Goal: Information Seeking & Learning: Find contact information

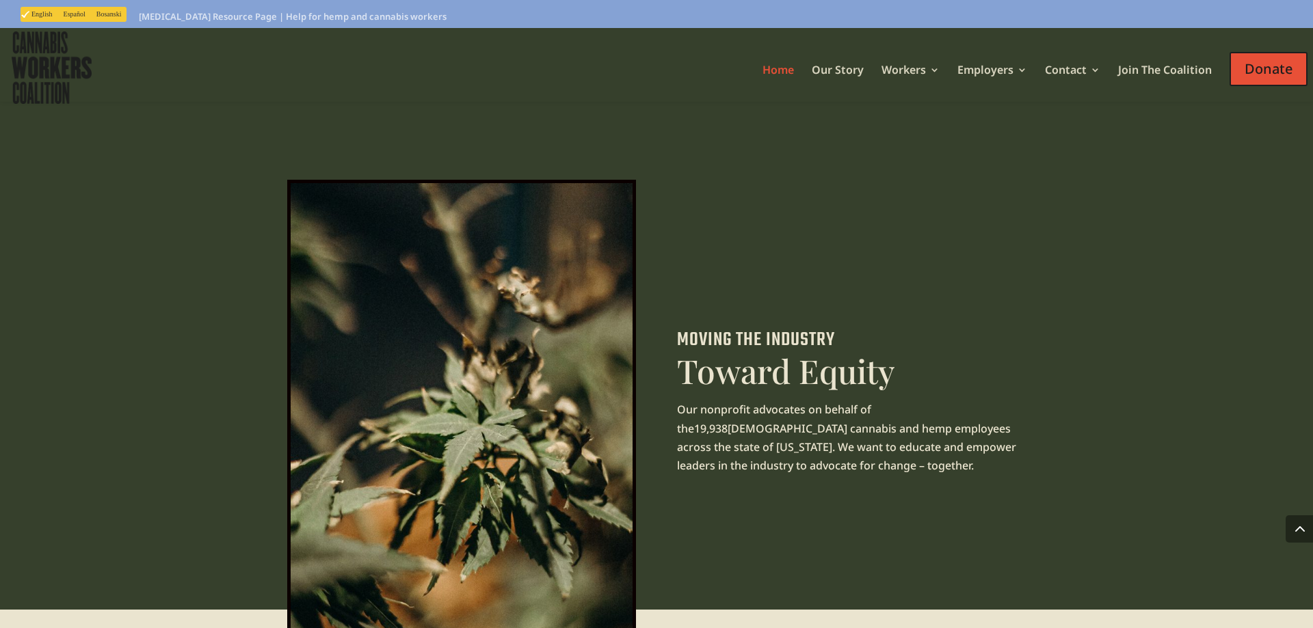
drag, startPoint x: 324, startPoint y: 281, endPoint x: 306, endPoint y: 24, distance: 257.7
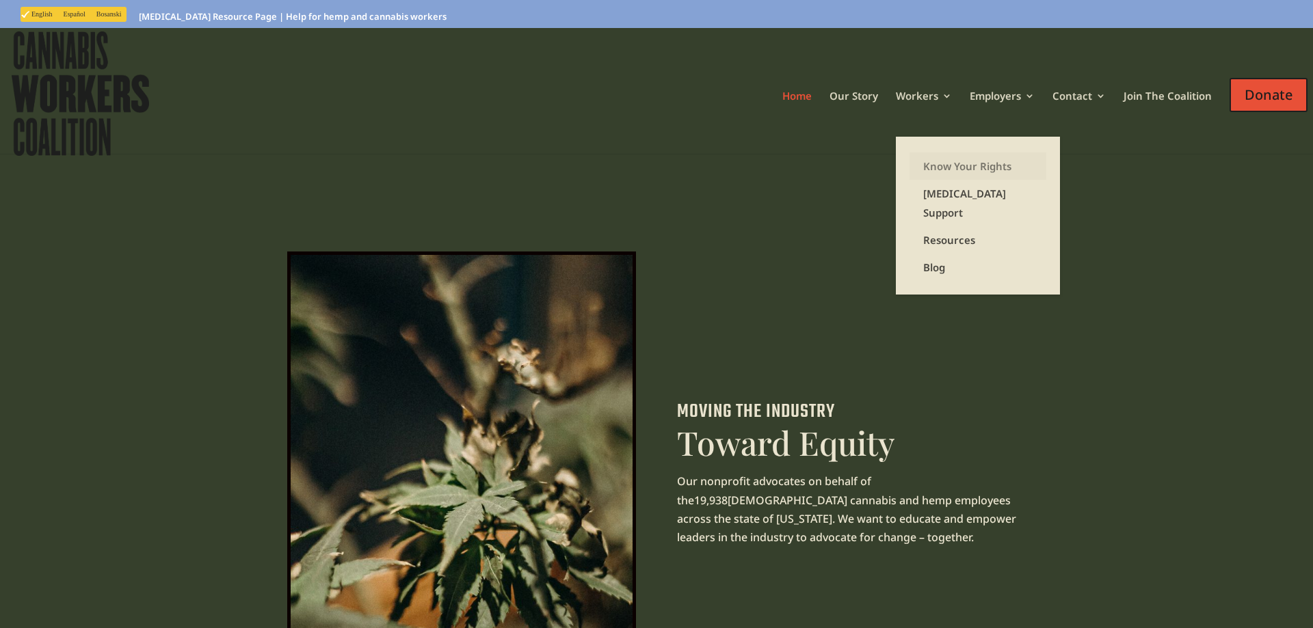
click at [941, 167] on link "Know Your Rights" at bounding box center [977, 165] width 137 height 27
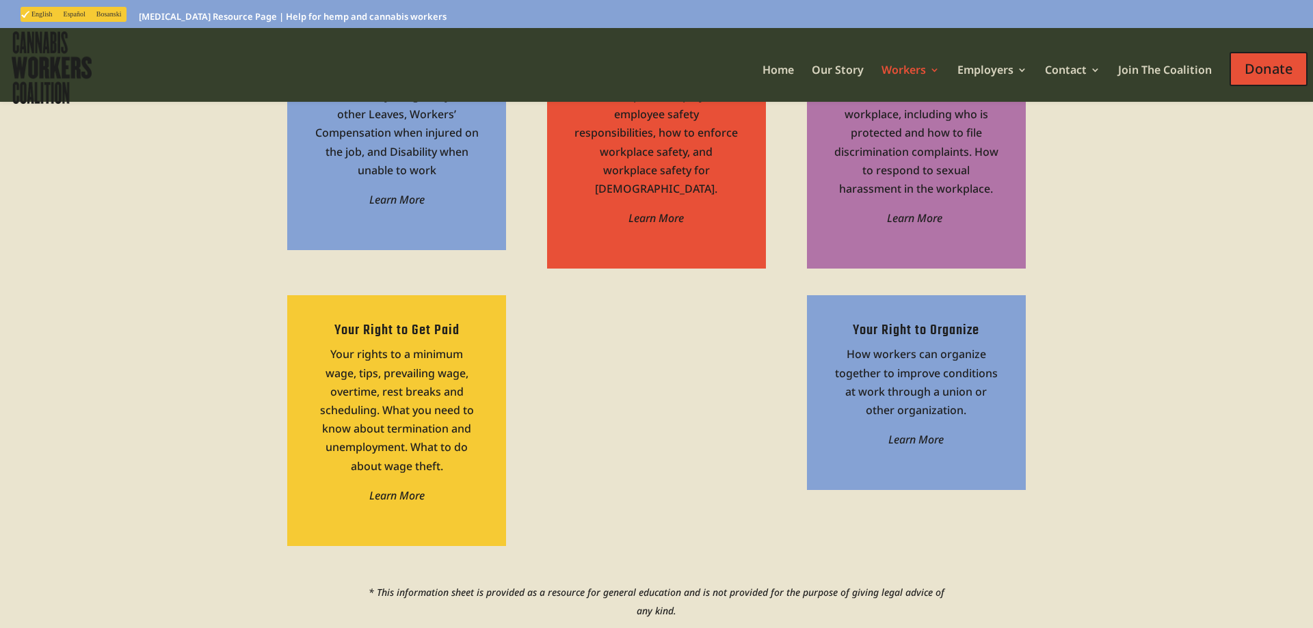
scroll to position [628, 0]
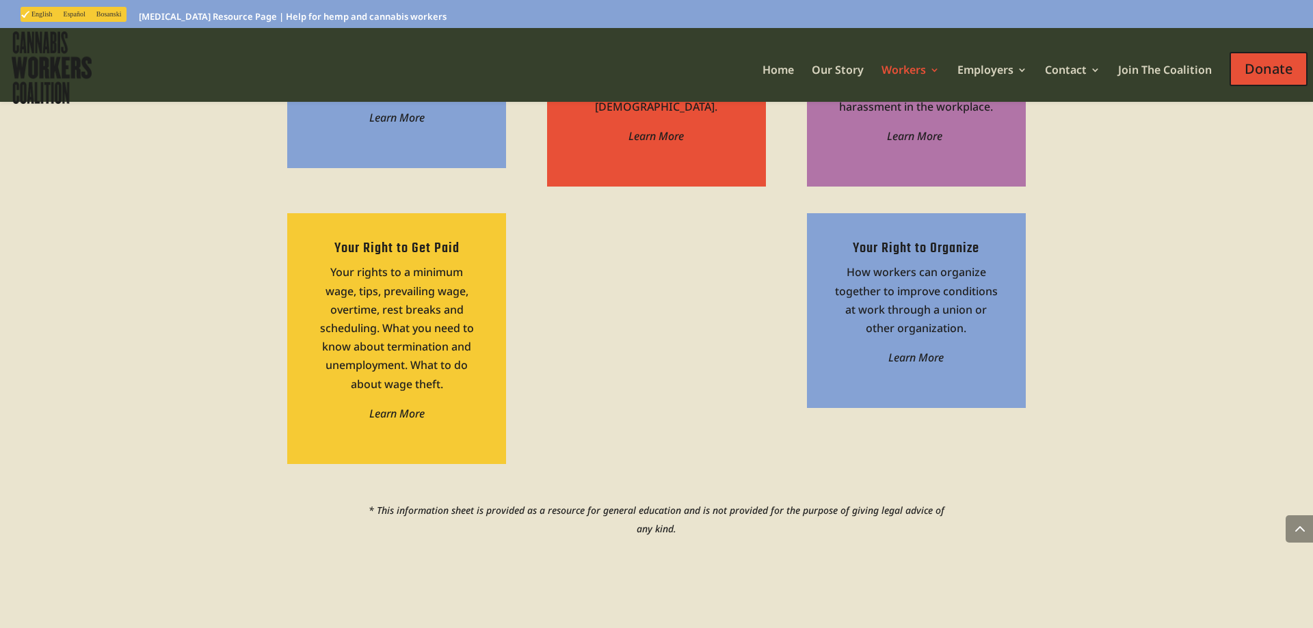
click at [450, 345] on span "Your rights to a minimum wage, tips, prevailing wage, overtime, rest breaks and…" at bounding box center [397, 328] width 154 height 126
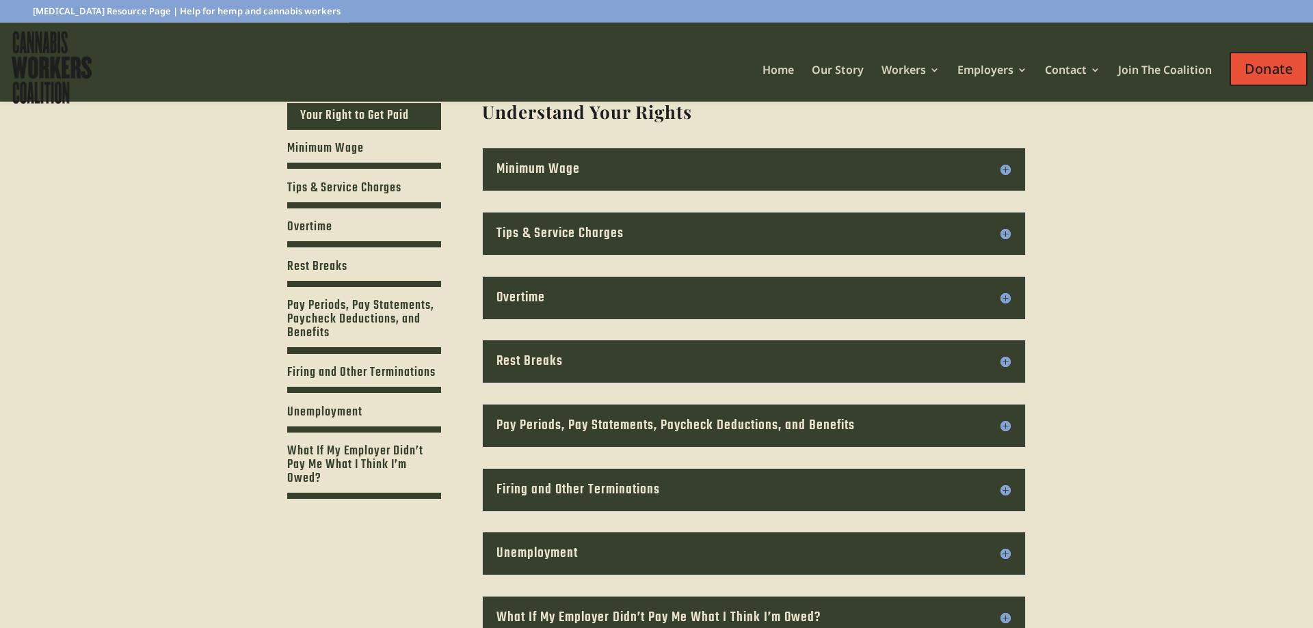
scroll to position [349, 0]
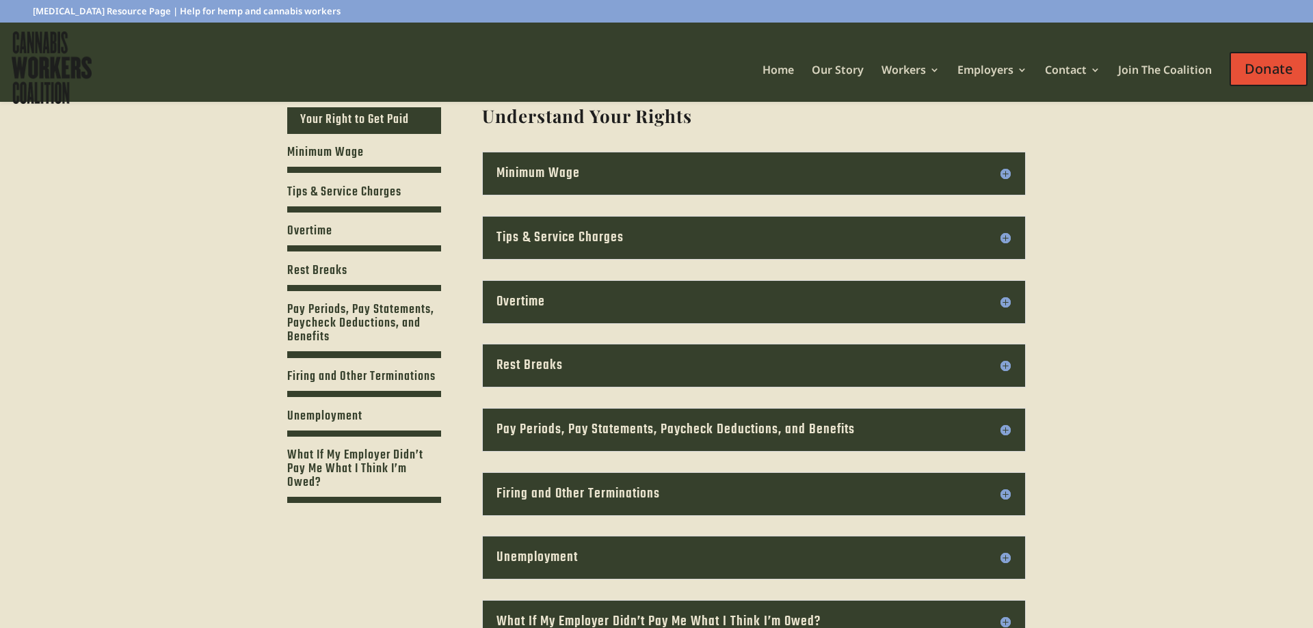
click at [517, 174] on h3 "Minimum Wage" at bounding box center [753, 173] width 515 height 15
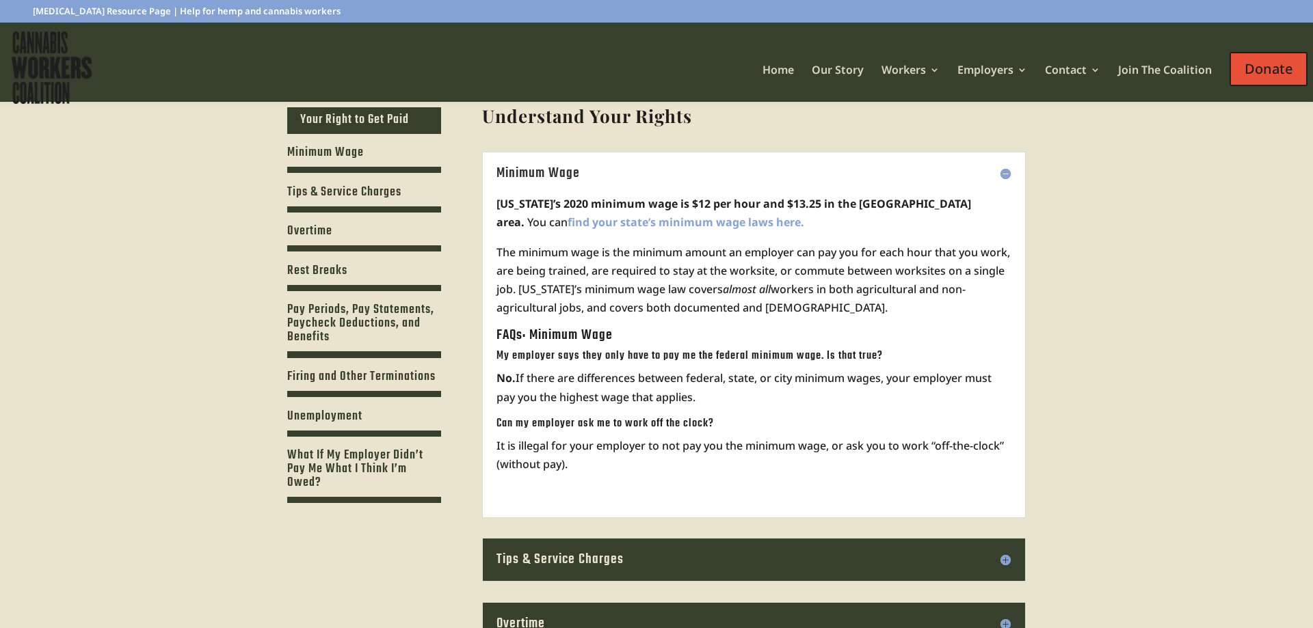
drag, startPoint x: 615, startPoint y: 236, endPoint x: 945, endPoint y: 310, distance: 339.1
click at [945, 310] on div "Oregon’s 2020 minimum wage is $12 per hour and $13.25 in the Portland Metro are…" at bounding box center [753, 342] width 515 height 322
click at [945, 310] on p "The minimum wage is the minimum amount an employer can pay you for each hour th…" at bounding box center [753, 285] width 515 height 85
drag, startPoint x: 945, startPoint y: 310, endPoint x: 908, endPoint y: 226, distance: 92.1
click at [908, 226] on div "Oregon’s 2020 minimum wage is $12 per hour and $13.25 in the Portland Metro are…" at bounding box center [753, 342] width 515 height 322
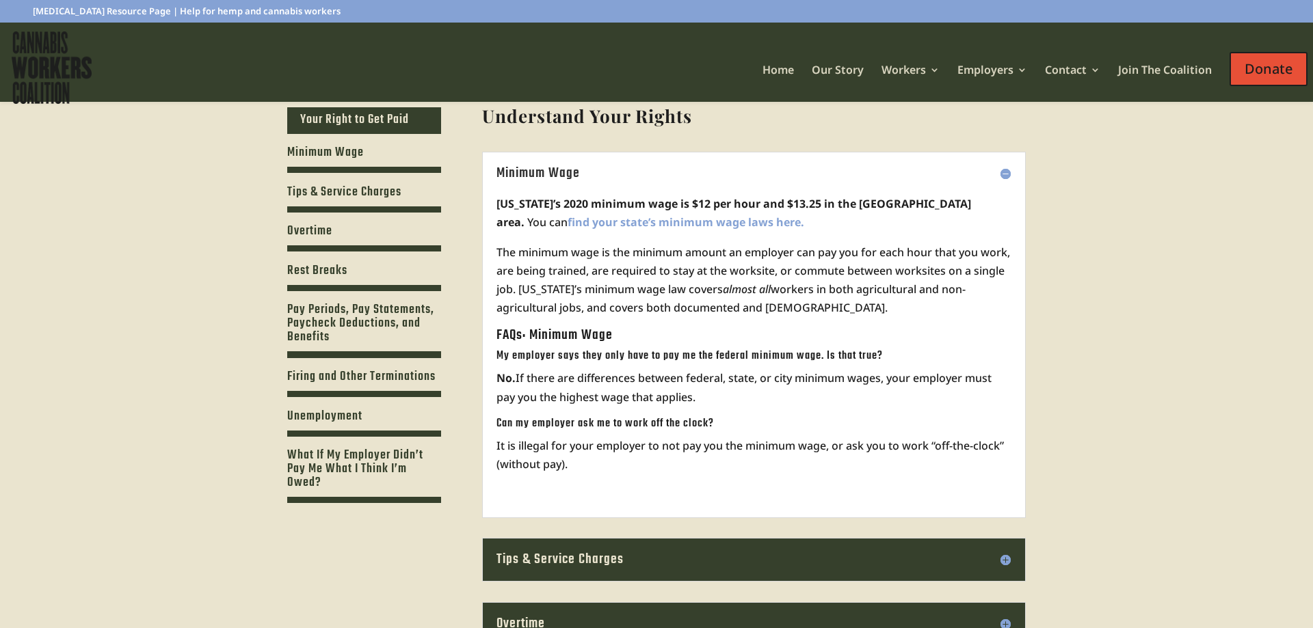
click at [908, 226] on p "Oregon’s 2020 minimum wage is $12 per hour and $13.25 in the Portland Metro are…" at bounding box center [753, 219] width 515 height 48
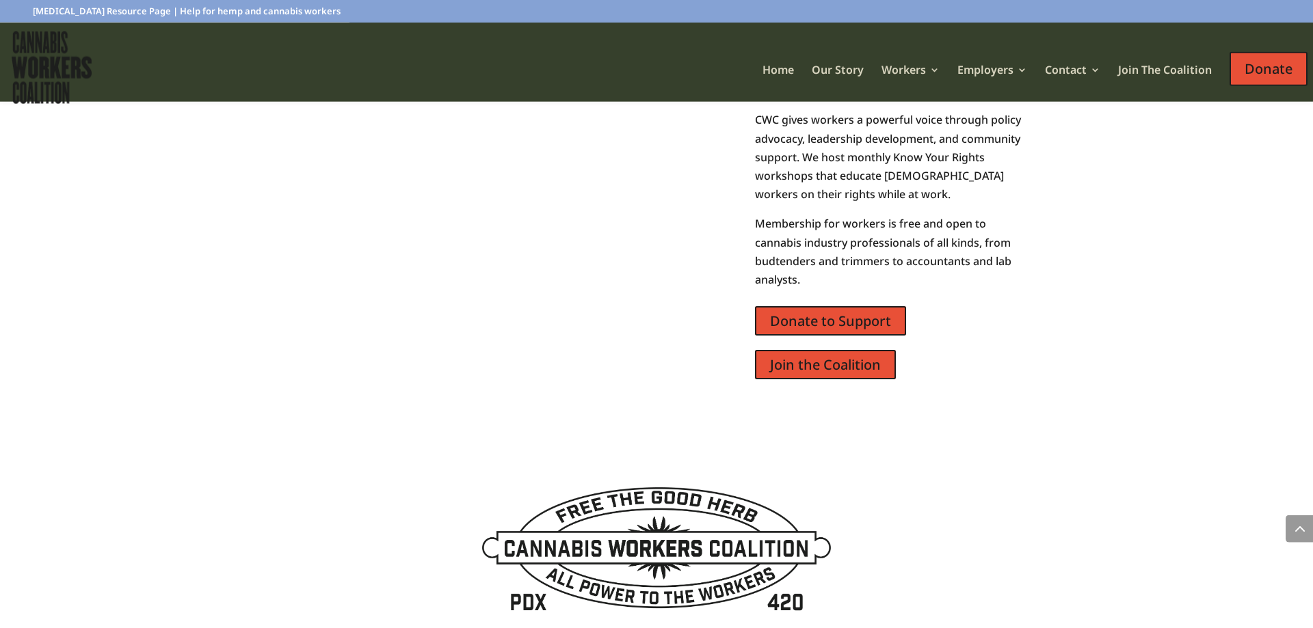
scroll to position [1765, 0]
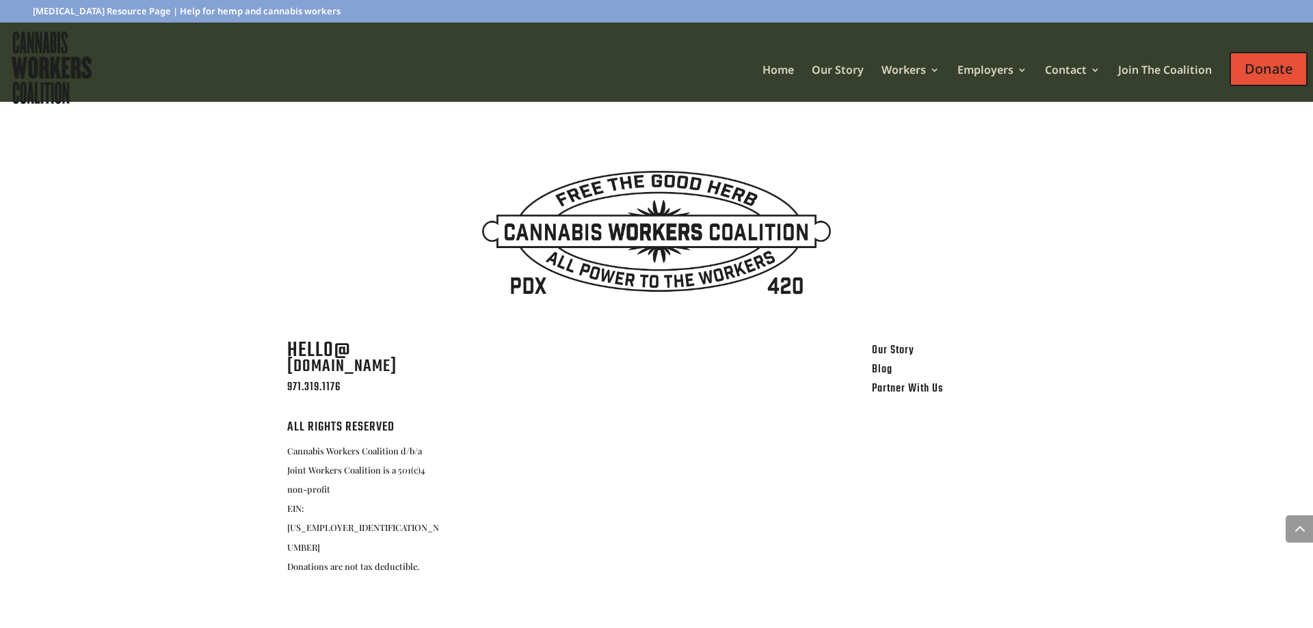
drag, startPoint x: 855, startPoint y: 378, endPoint x: 917, endPoint y: 660, distance: 289.1
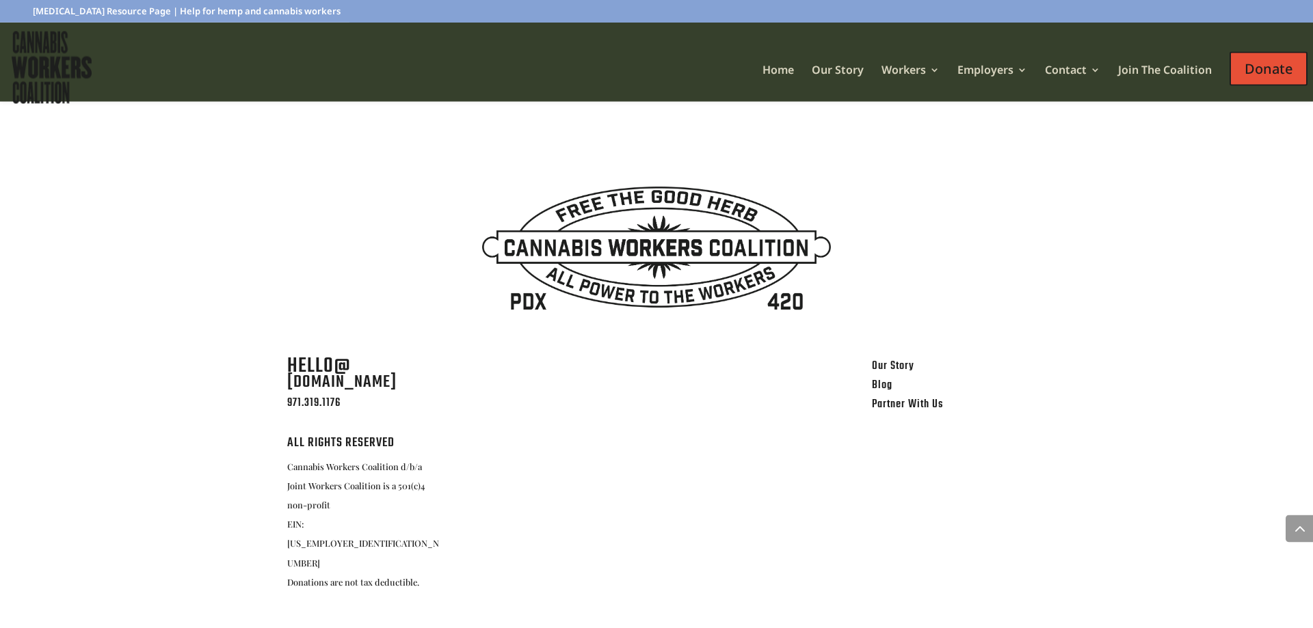
drag, startPoint x: 829, startPoint y: 556, endPoint x: 825, endPoint y: 542, distance: 14.8
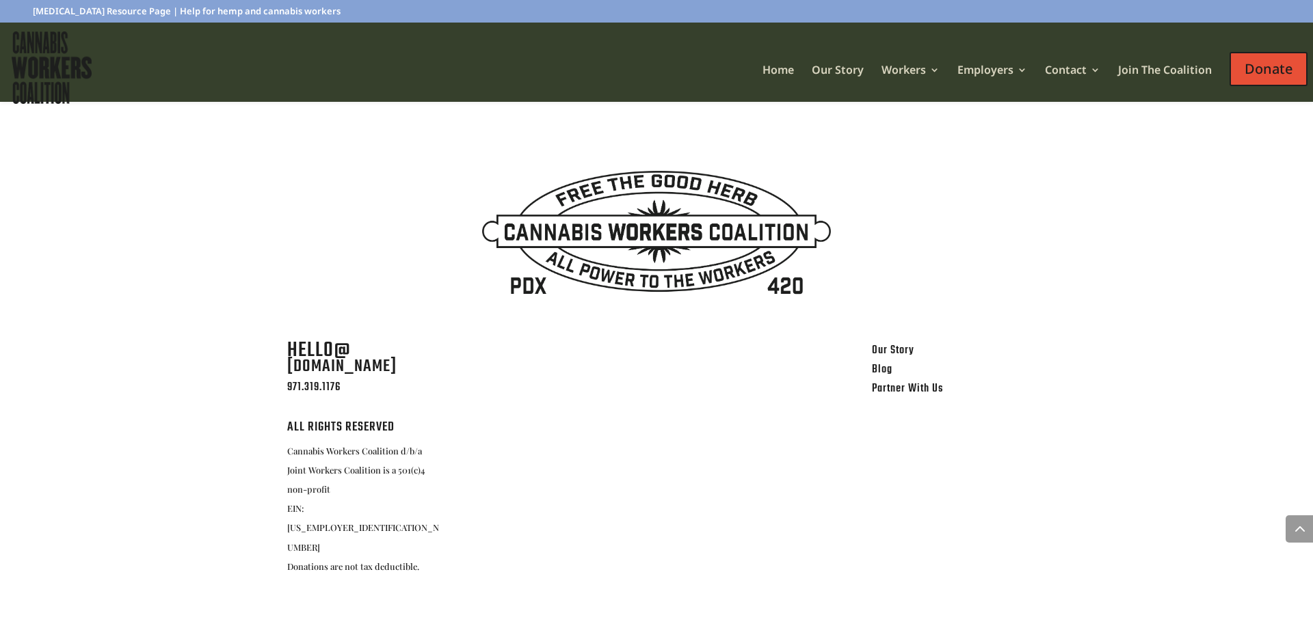
drag, startPoint x: 827, startPoint y: 572, endPoint x: 837, endPoint y: 634, distance: 63.0
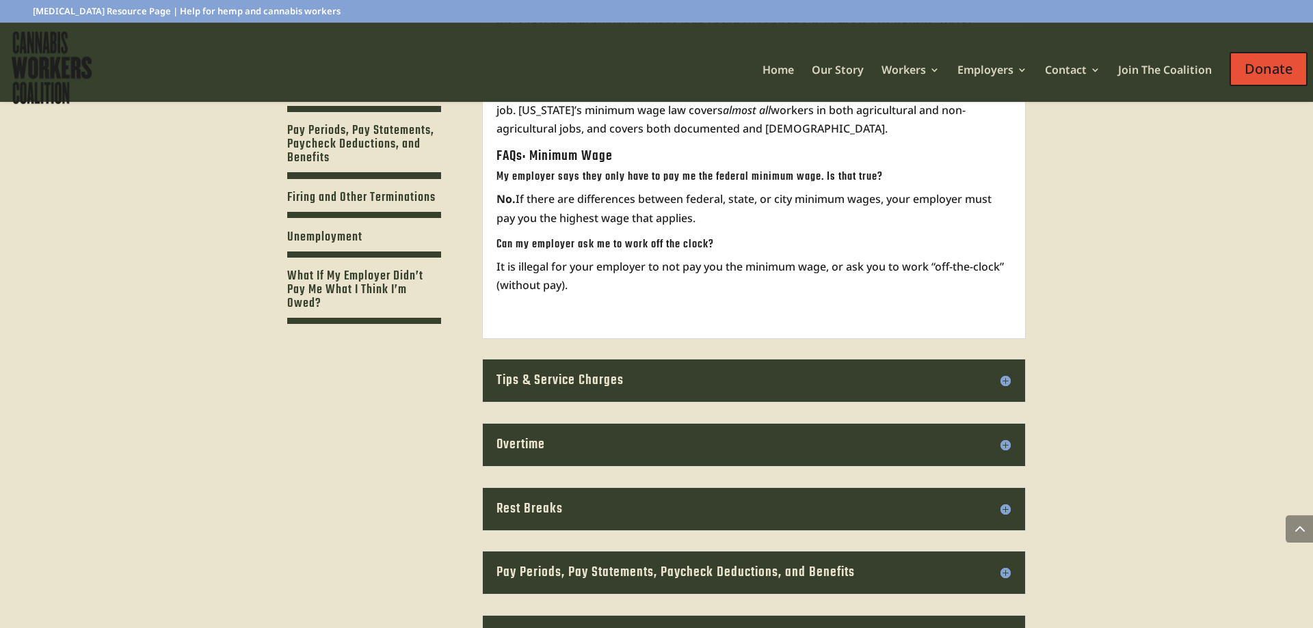
scroll to position [131, 0]
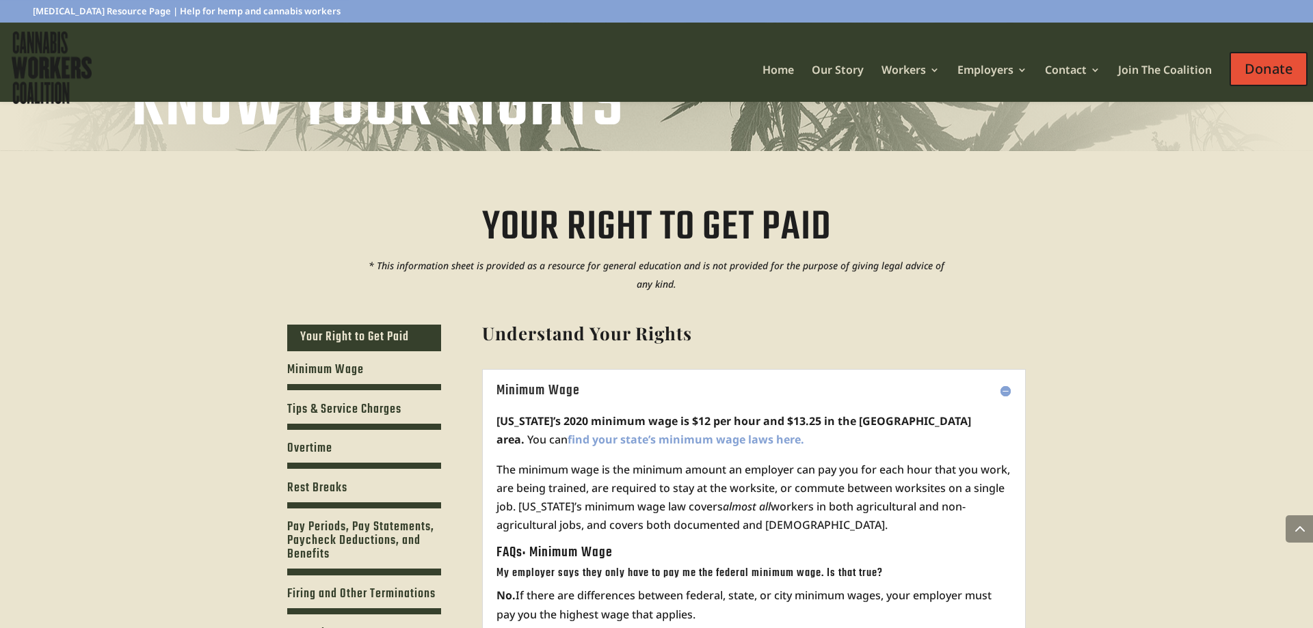
drag, startPoint x: 790, startPoint y: 362, endPoint x: 768, endPoint y: 327, distance: 41.5
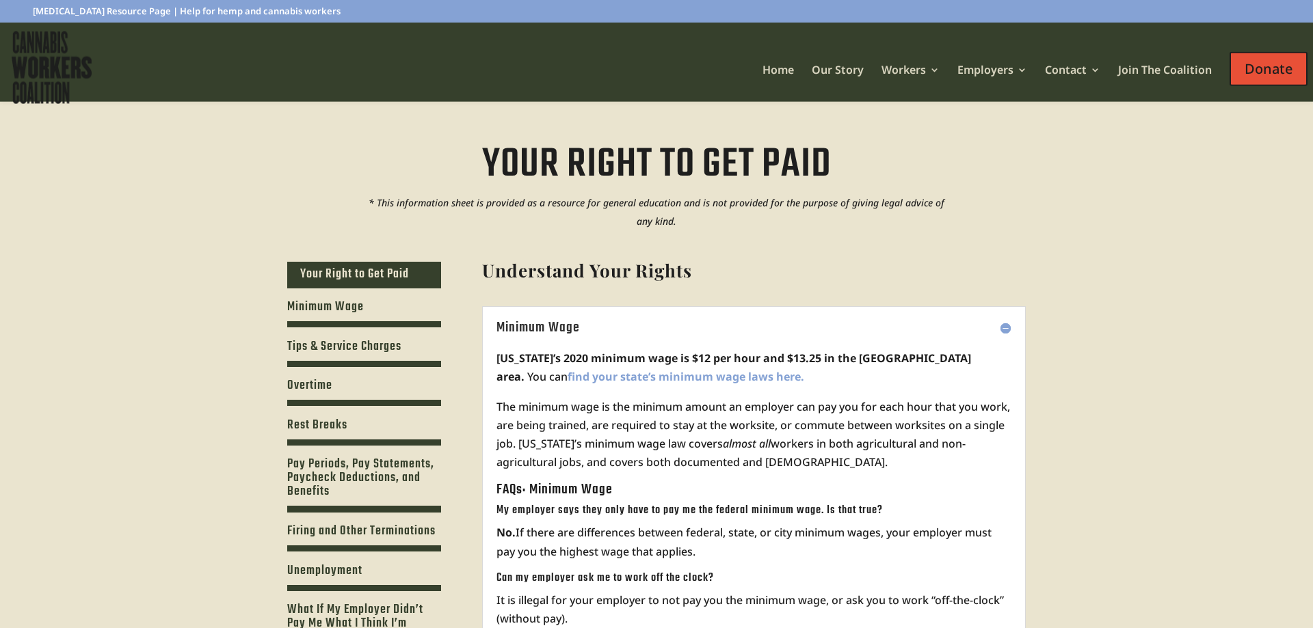
scroll to position [279, 0]
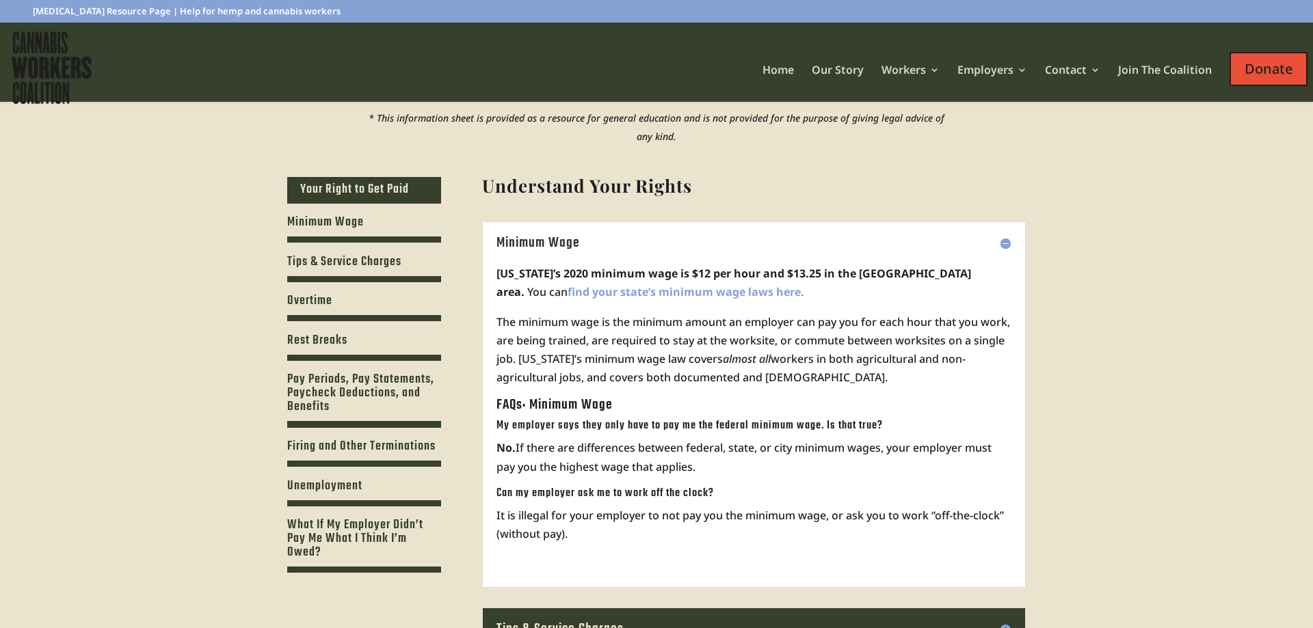
drag, startPoint x: 886, startPoint y: 308, endPoint x: 907, endPoint y: 384, distance: 79.4
click at [907, 384] on div "Oregon’s 2020 minimum wage is $12 per hour and $13.25 in the Portland Metro are…" at bounding box center [753, 412] width 515 height 322
click at [907, 384] on p "The minimum wage is the minimum amount an employer can pay you for each hour th…" at bounding box center [753, 355] width 515 height 85
click at [365, 550] on h3 "What If My Employer Didn’t Pay Me What I Think I’m Owed?" at bounding box center [364, 543] width 154 height 48
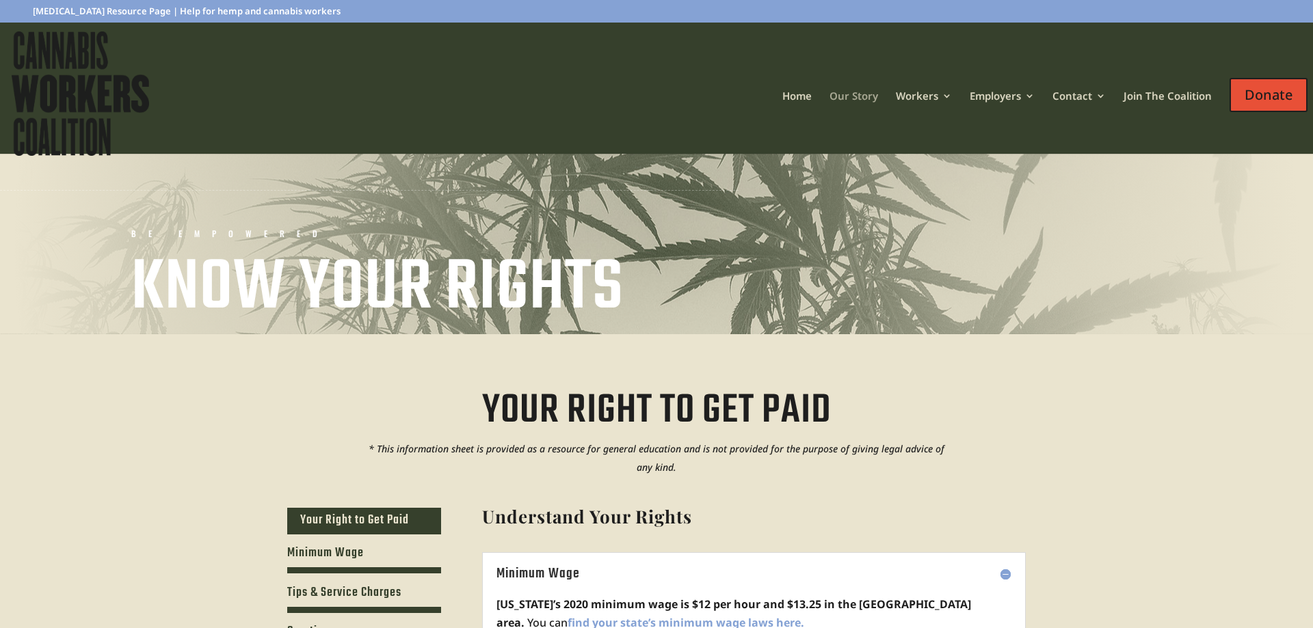
click at [865, 94] on link "Our Story" at bounding box center [853, 114] width 49 height 46
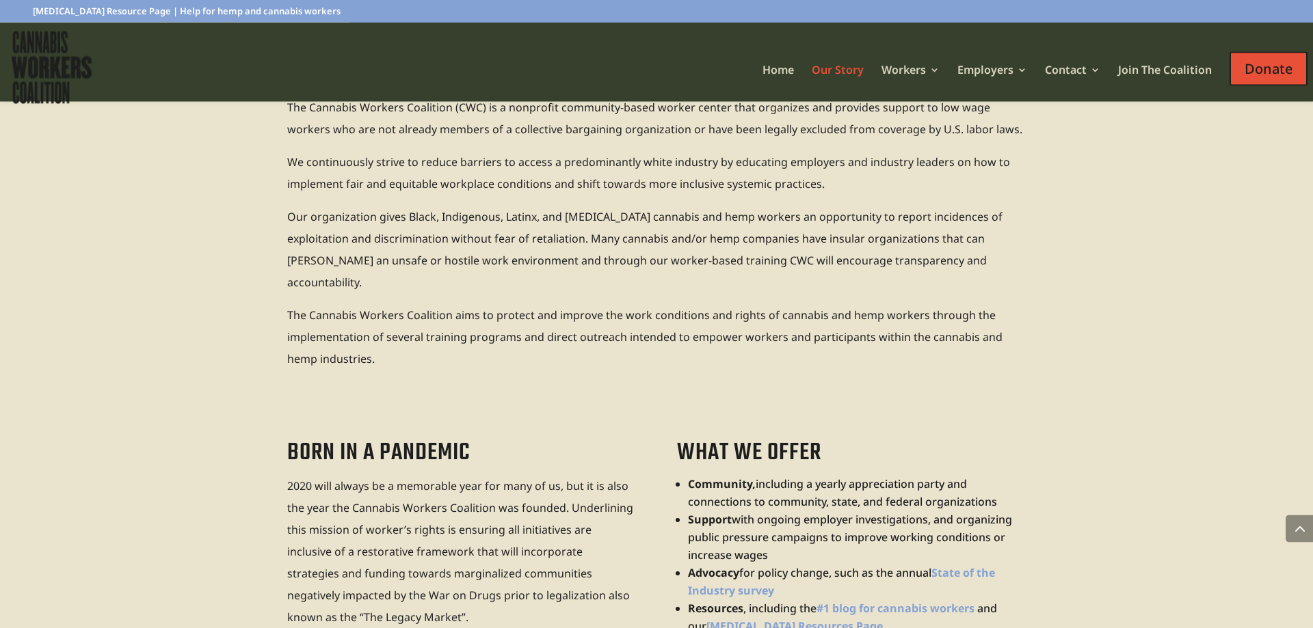
scroll to position [349, 0]
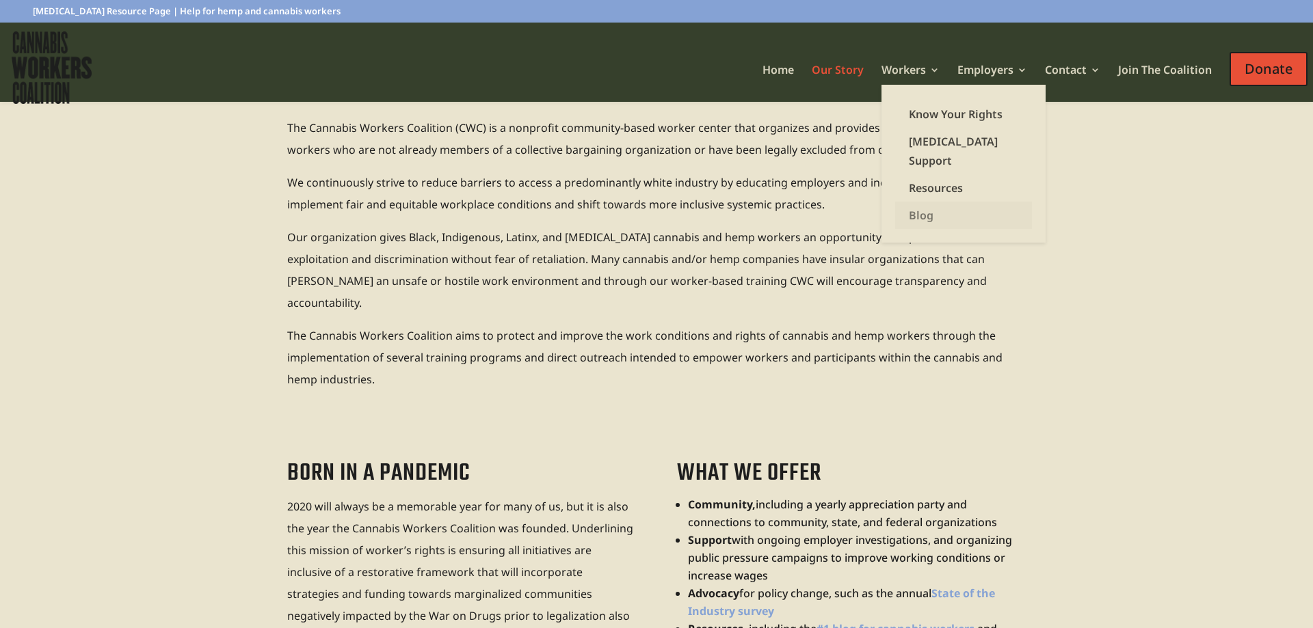
click at [932, 202] on link "Blog" at bounding box center [963, 215] width 137 height 27
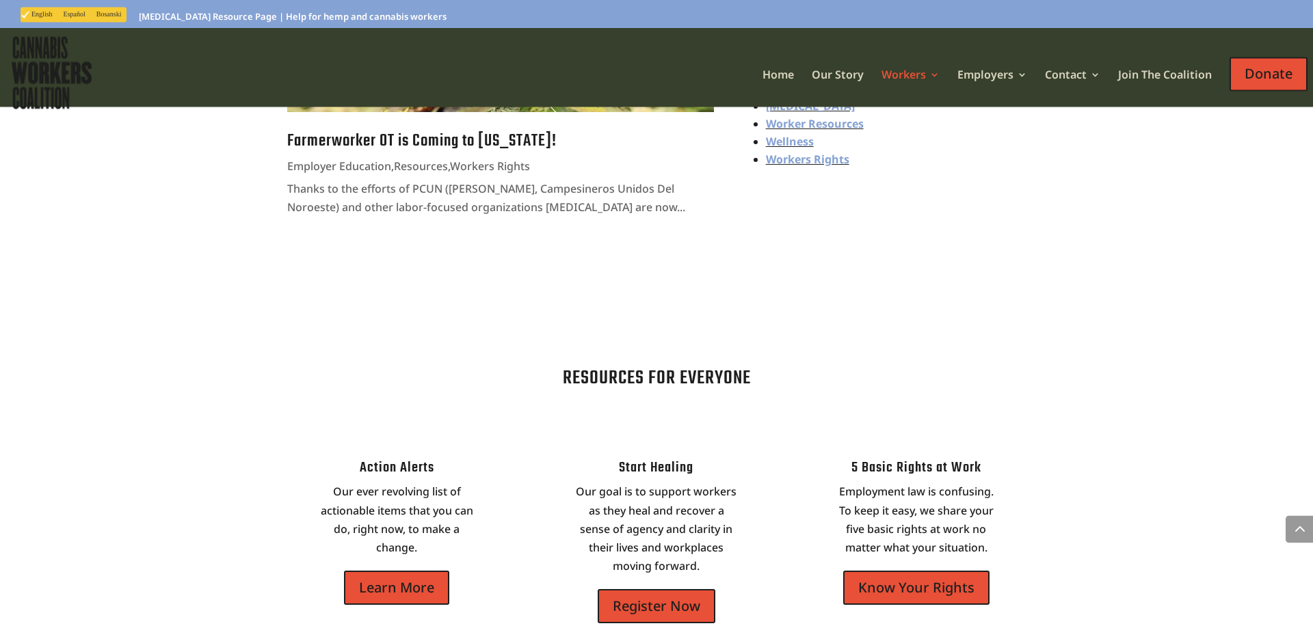
scroll to position [1673, 0]
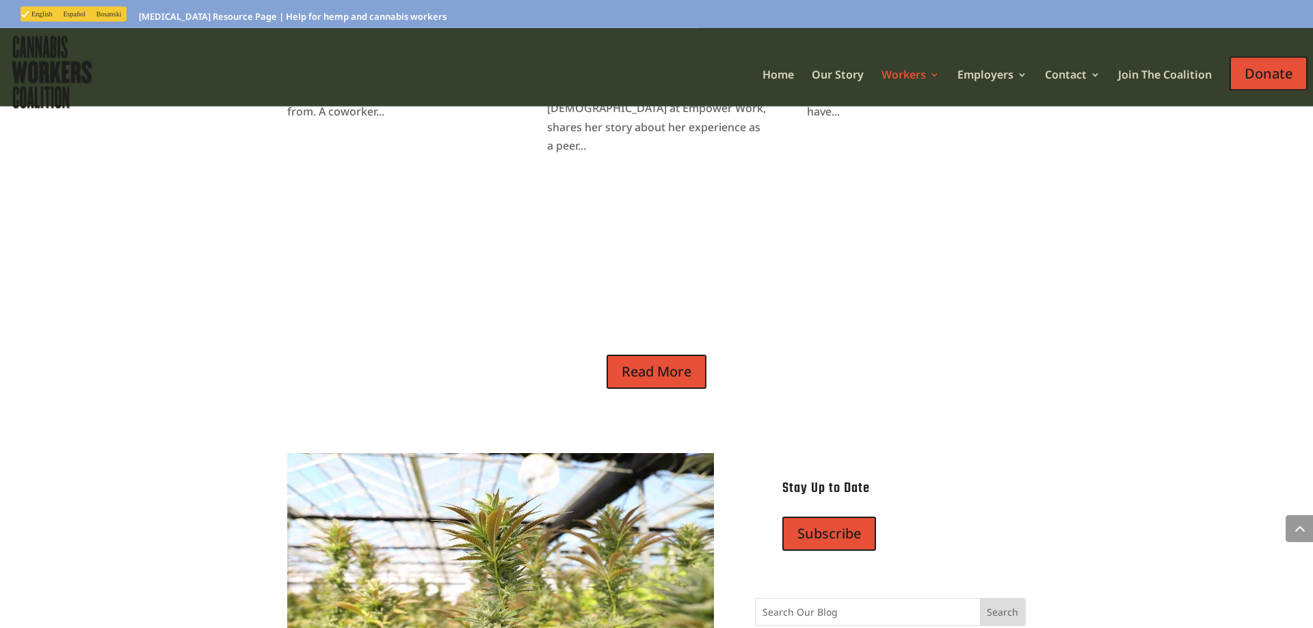
drag, startPoint x: 816, startPoint y: 150, endPoint x: 696, endPoint y: 18, distance: 178.1
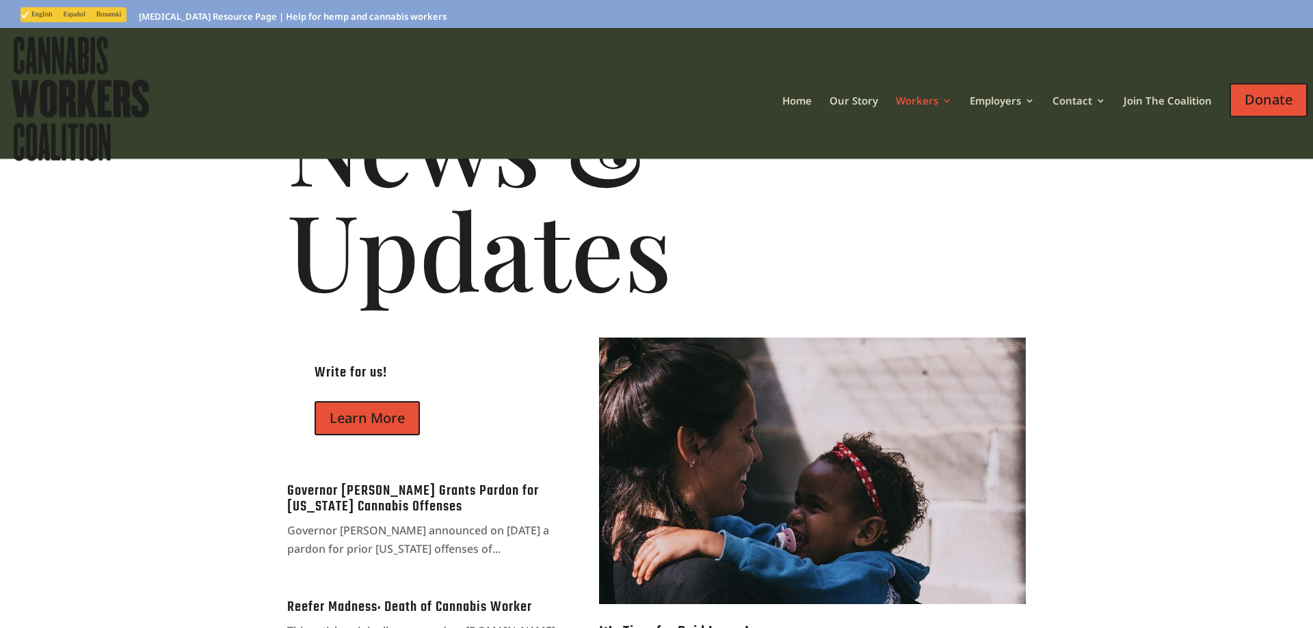
click at [770, 109] on div at bounding box center [661, 98] width 1313 height 131
click at [785, 108] on link "Home" at bounding box center [796, 119] width 29 height 46
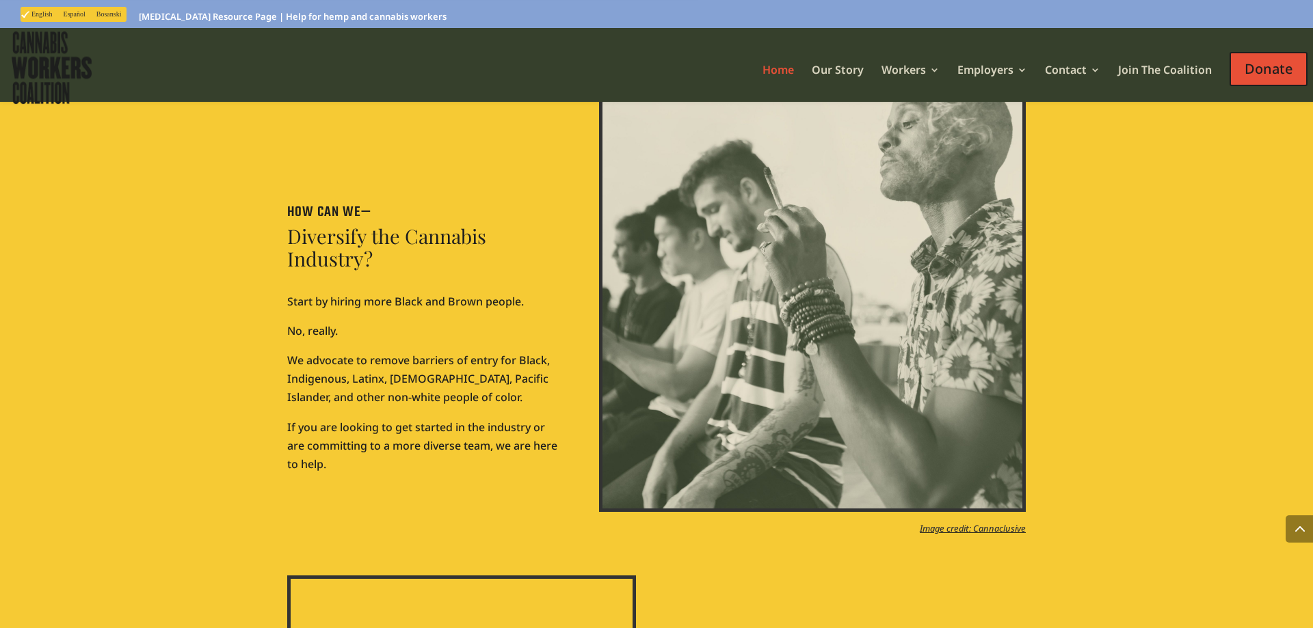
drag, startPoint x: 900, startPoint y: 413, endPoint x: 900, endPoint y: 520, distance: 107.3
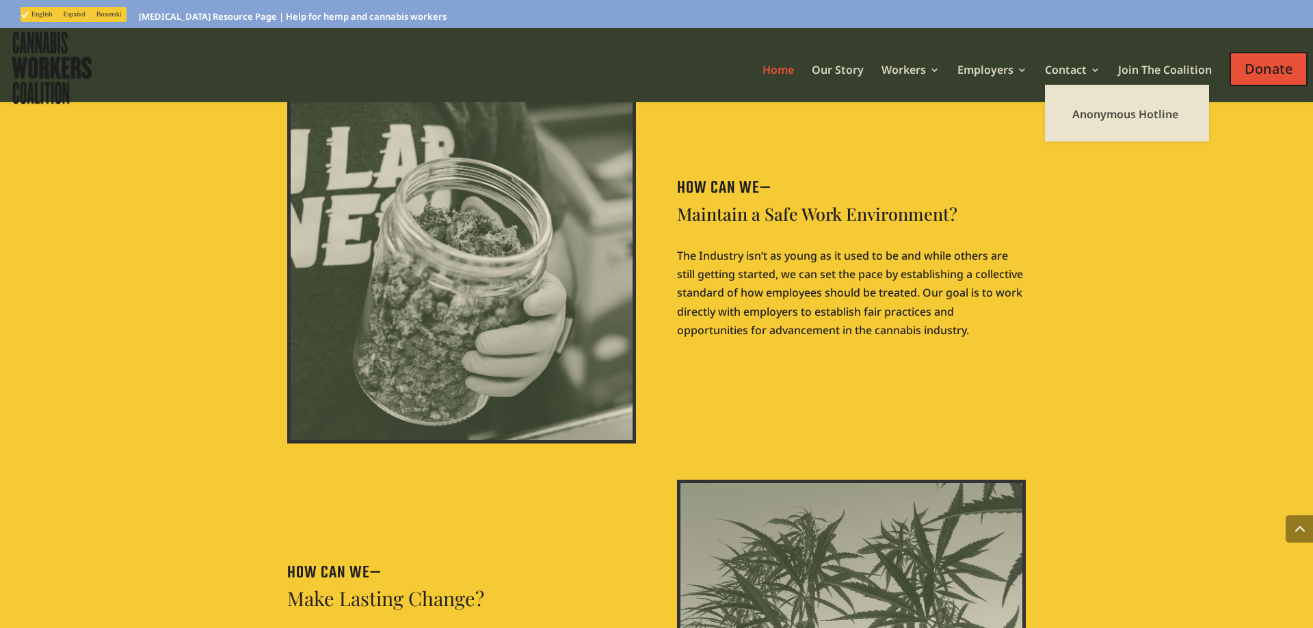
click at [1101, 80] on li "Contact Anonymous Hotline" at bounding box center [1080, 75] width 70 height 20
click at [1093, 111] on link "Anonymous Hotline" at bounding box center [1126, 113] width 137 height 27
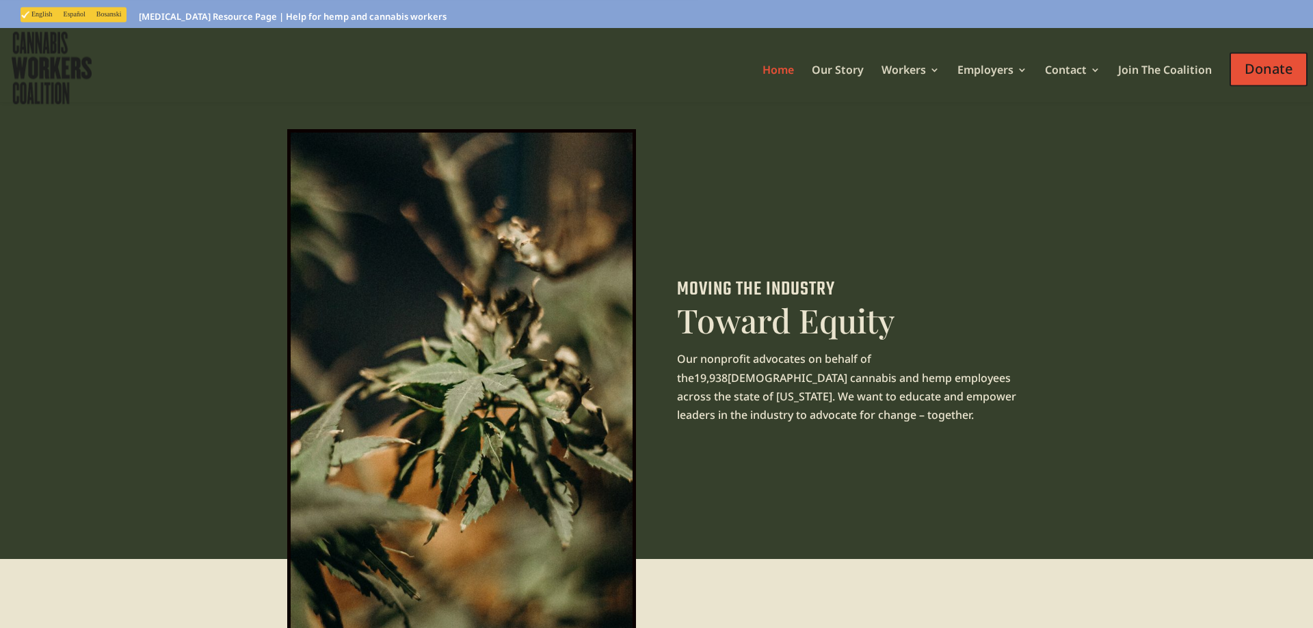
scroll to position [0, 0]
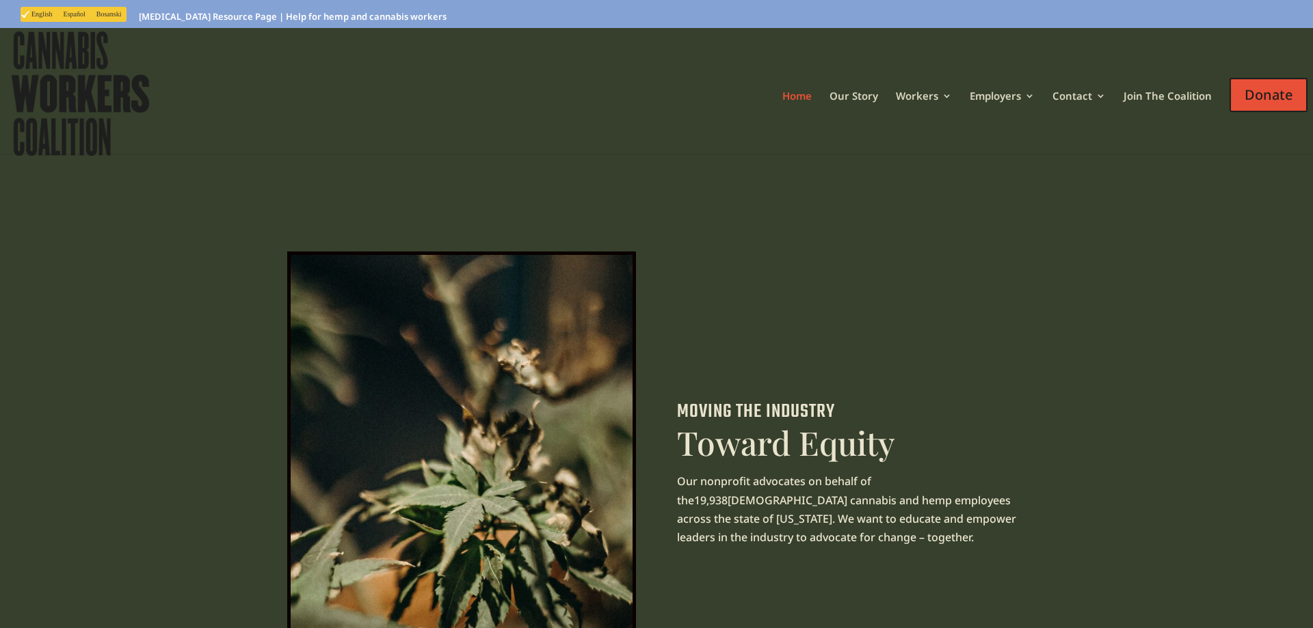
drag, startPoint x: 576, startPoint y: 327, endPoint x: 500, endPoint y: 189, distance: 157.9
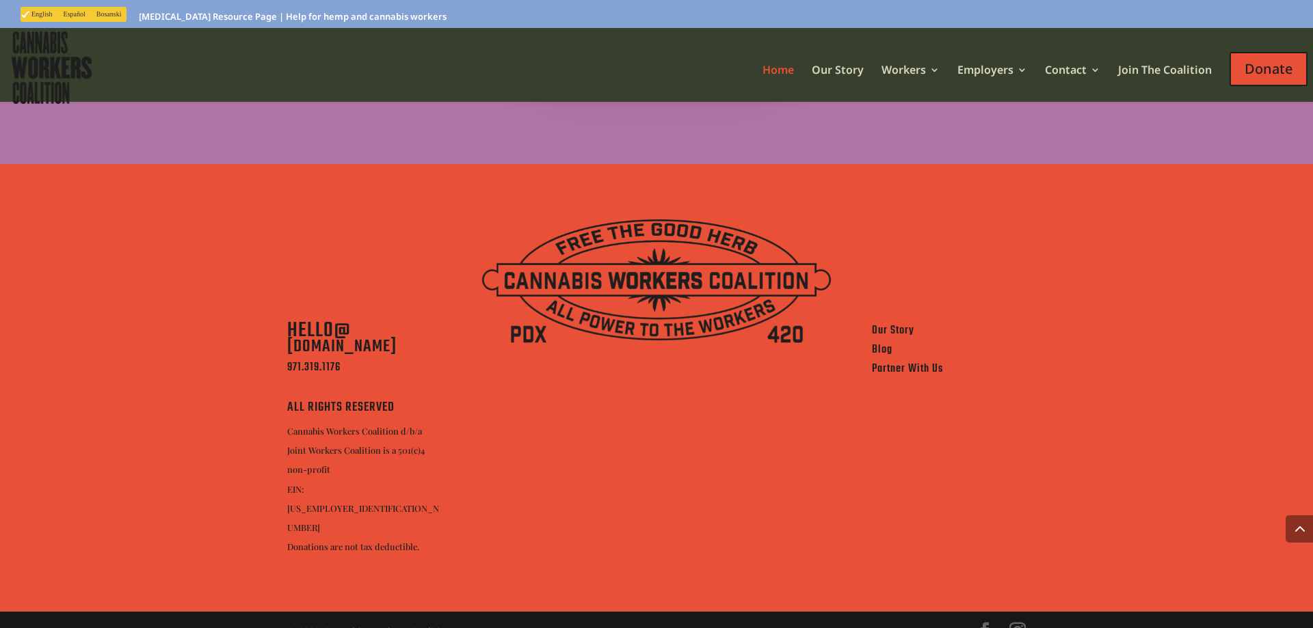
drag, startPoint x: 771, startPoint y: 234, endPoint x: 838, endPoint y: 518, distance: 292.2
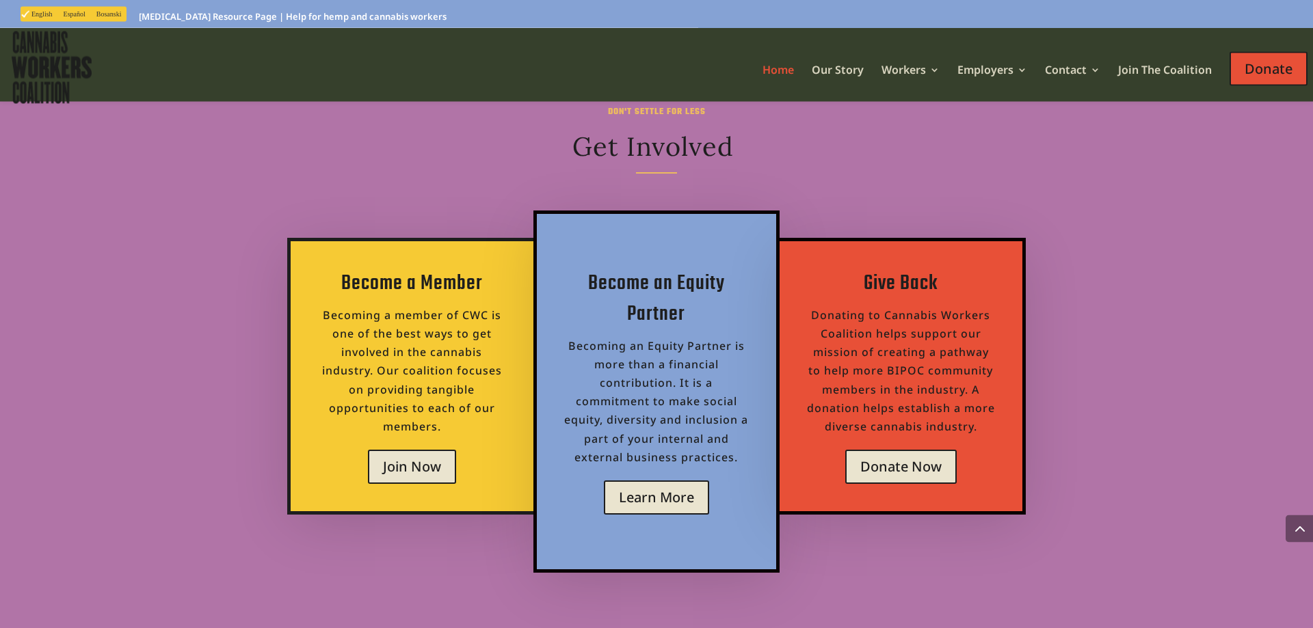
drag, startPoint x: 793, startPoint y: 429, endPoint x: 623, endPoint y: 267, distance: 235.0
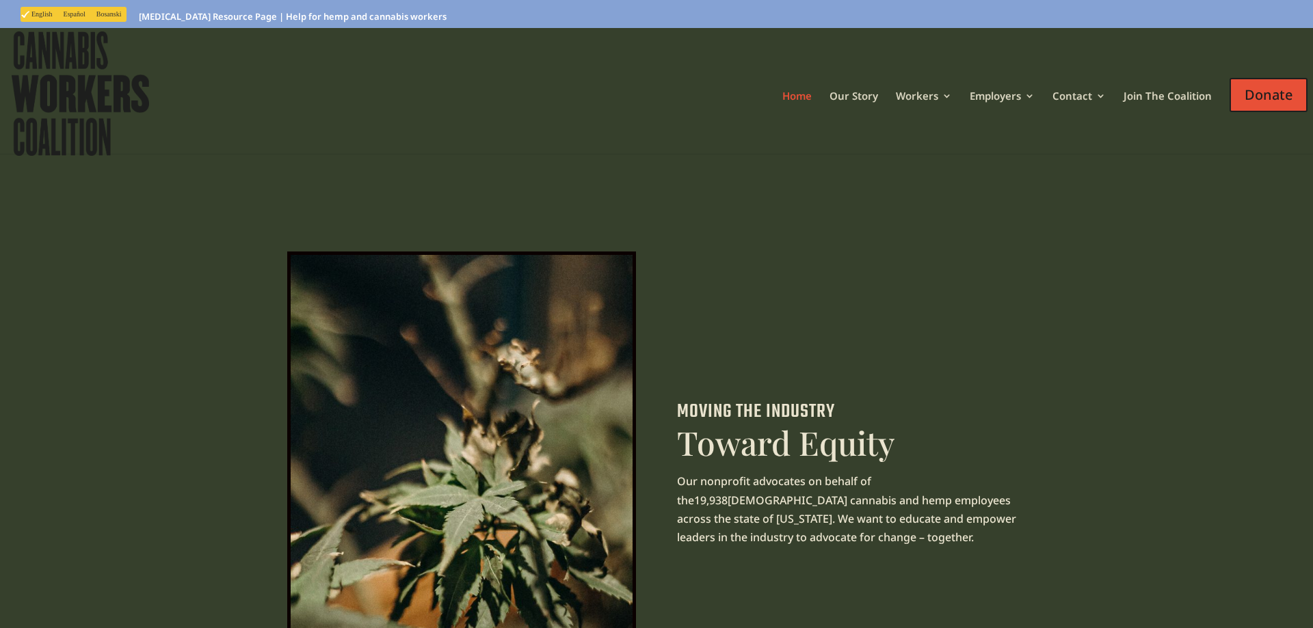
drag, startPoint x: 1085, startPoint y: 487, endPoint x: 659, endPoint y: 146, distance: 545.2
click at [967, 338] on div at bounding box center [851, 327] width 349 height 150
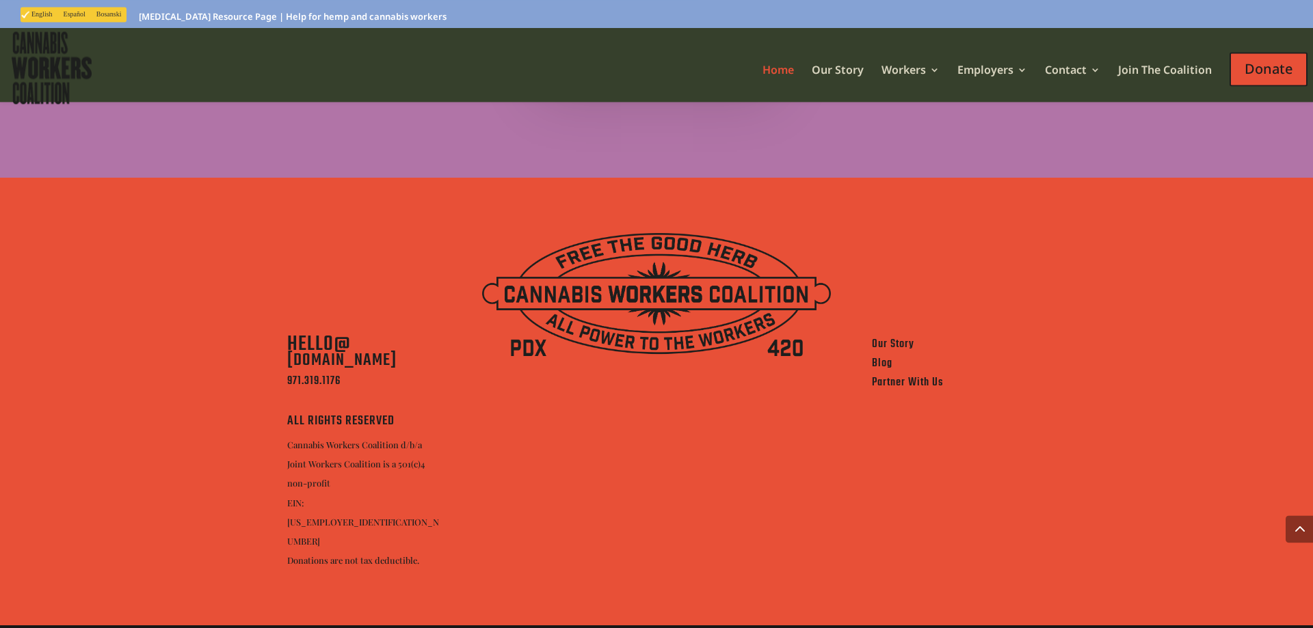
scroll to position [5098, 0]
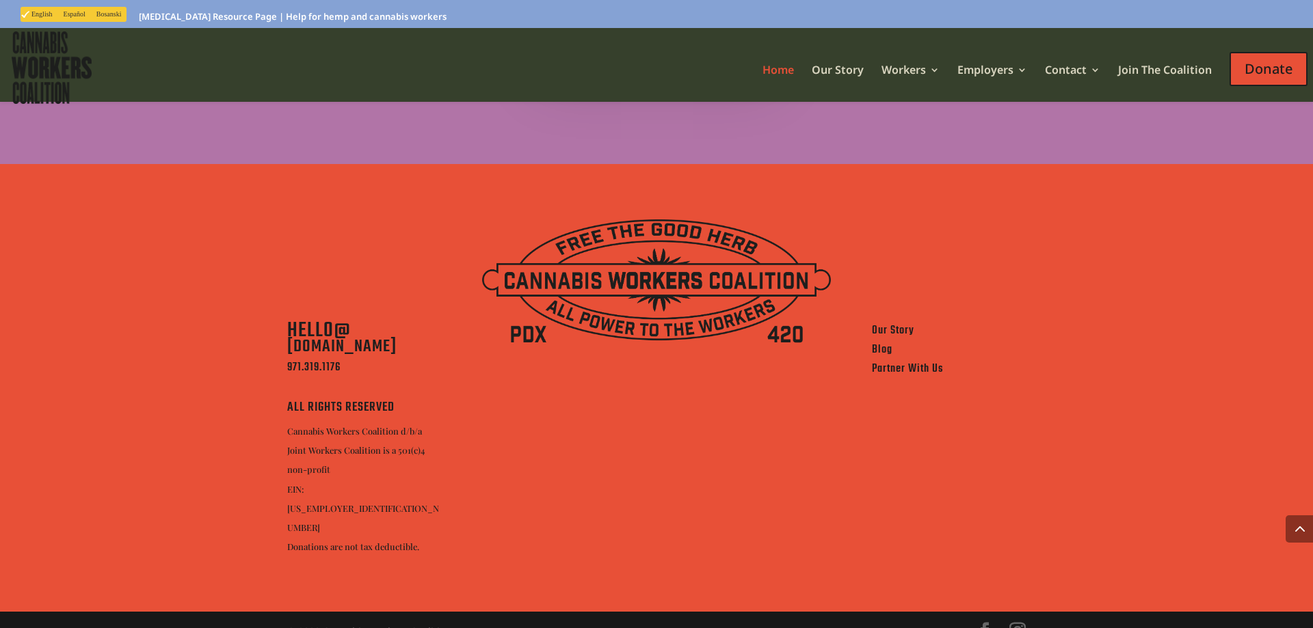
drag, startPoint x: 869, startPoint y: 304, endPoint x: 901, endPoint y: 574, distance: 272.6
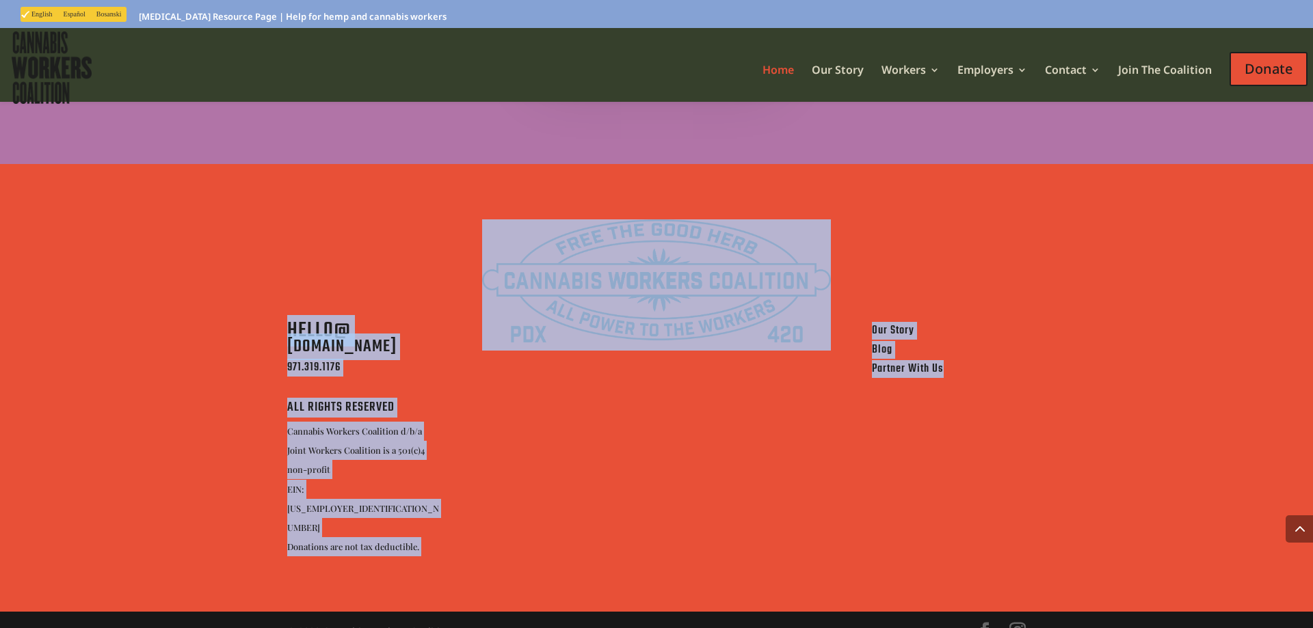
drag, startPoint x: 256, startPoint y: 326, endPoint x: 1201, endPoint y: 560, distance: 973.2
click at [1201, 560] on div "HELLO@ [DOMAIN_NAME] 971.319.1176 ALL RIGHTS RESERVED Cannabis Workers Coalitio…" at bounding box center [656, 388] width 1313 height 448
click at [1165, 539] on div "HELLO@ [DOMAIN_NAME] 971.319.1176 ALL RIGHTS RESERVED Cannabis Workers Coalitio…" at bounding box center [656, 388] width 1313 height 448
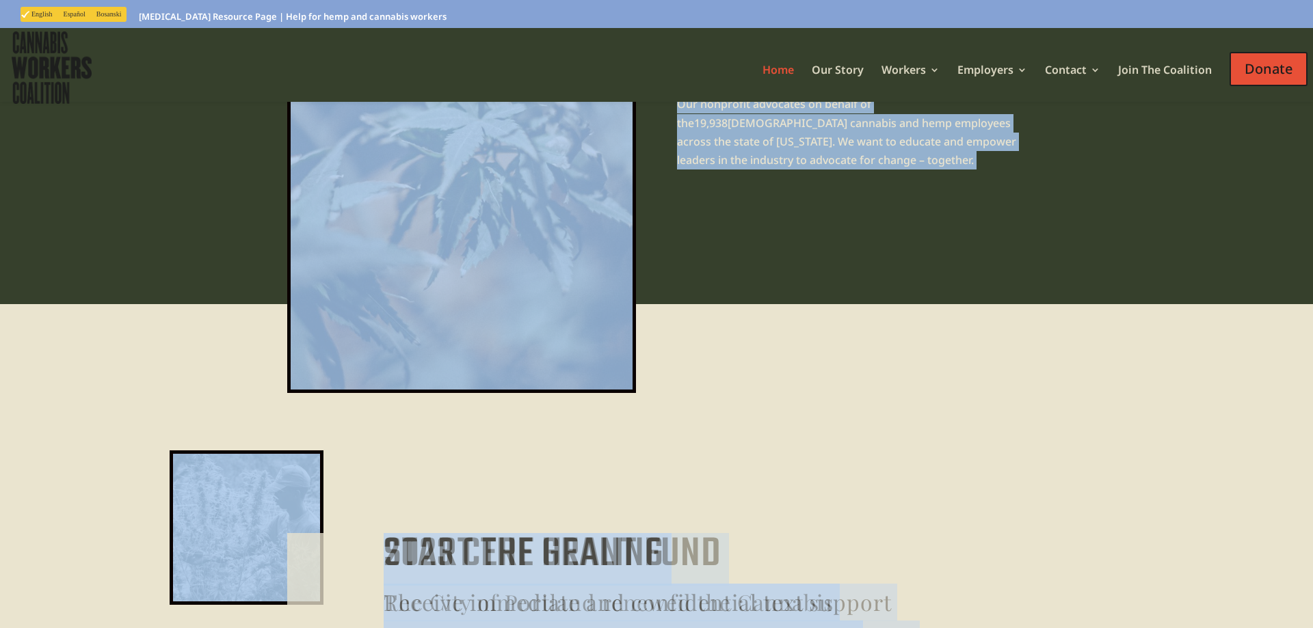
scroll to position [0, 0]
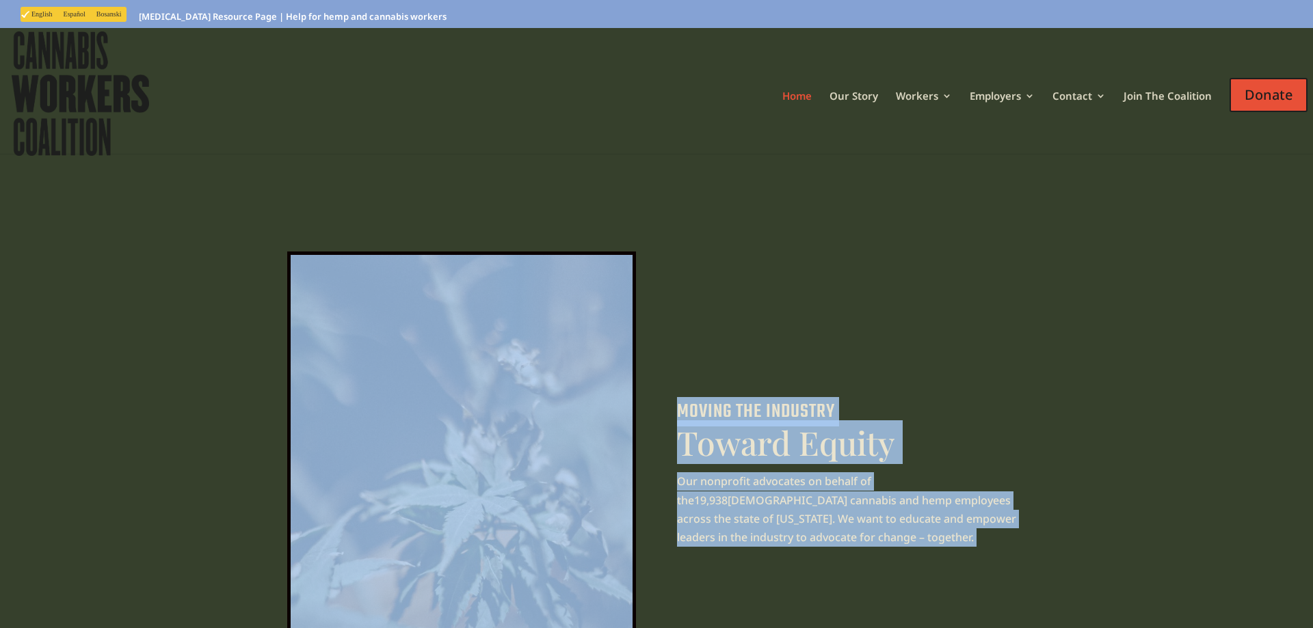
drag, startPoint x: 908, startPoint y: 420, endPoint x: 358, endPoint y: -72, distance: 737.8
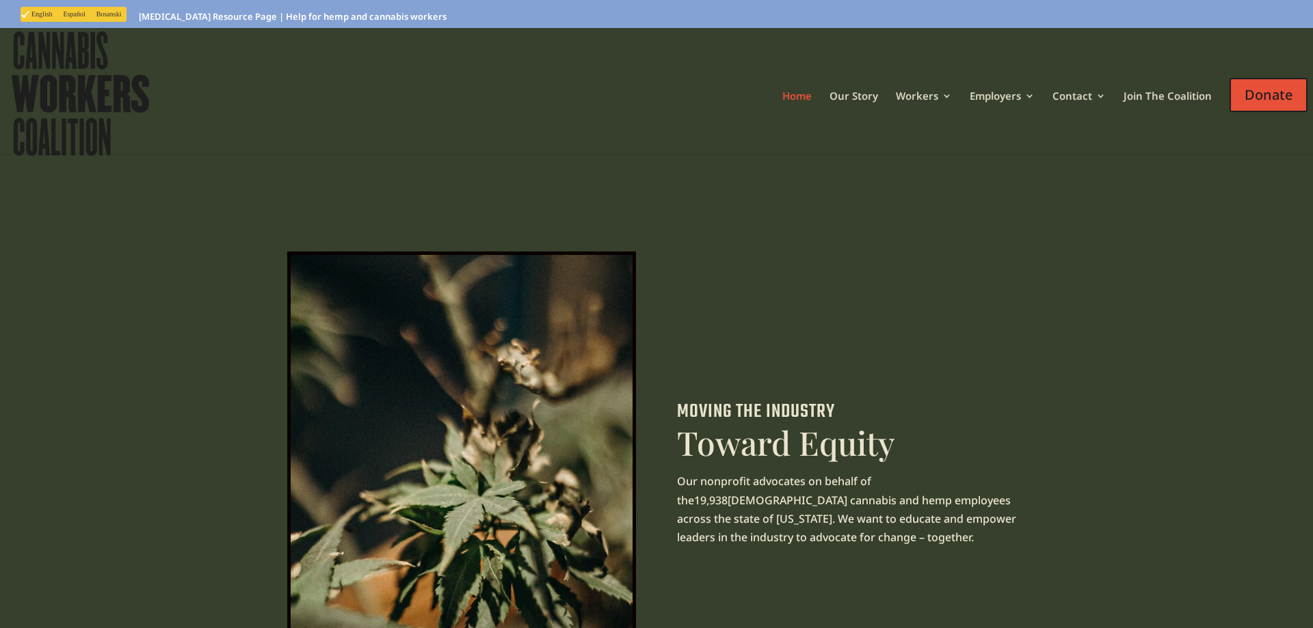
click at [197, 235] on div "MOVING THE INDUSTRY Toward Equity Our nonprofit advocates on behalf of the 19,9…" at bounding box center [656, 489] width 1313 height 673
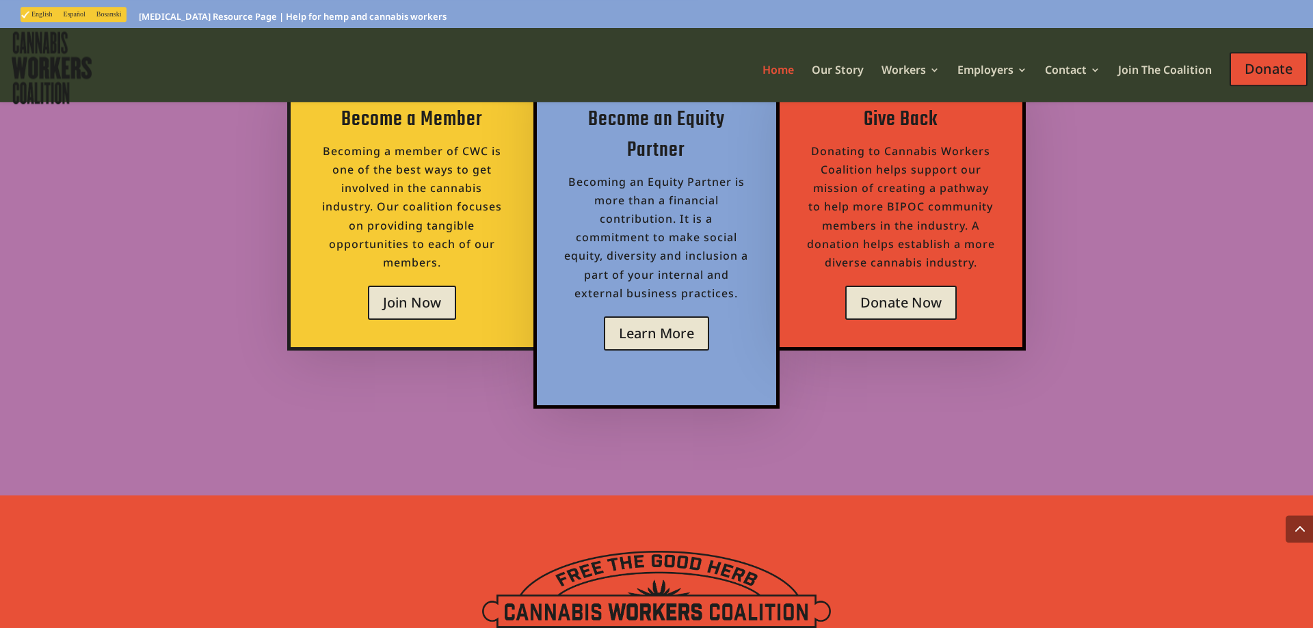
scroll to position [5098, 0]
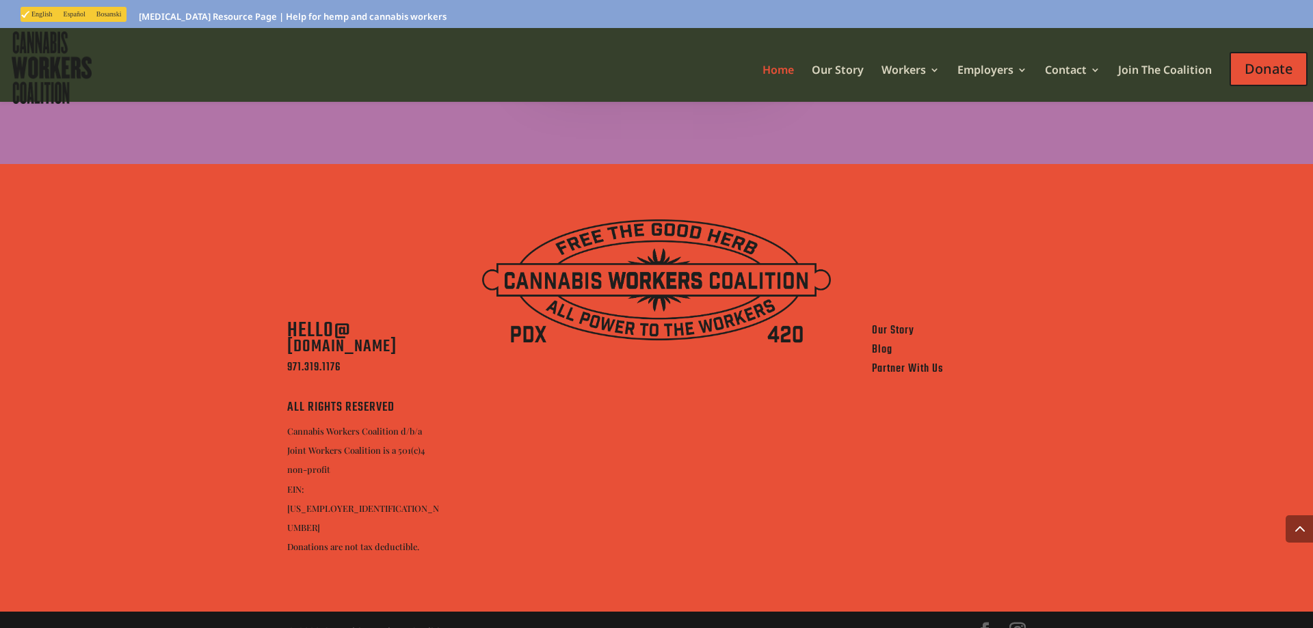
drag, startPoint x: 198, startPoint y: 232, endPoint x: 297, endPoint y: 545, distance: 327.8
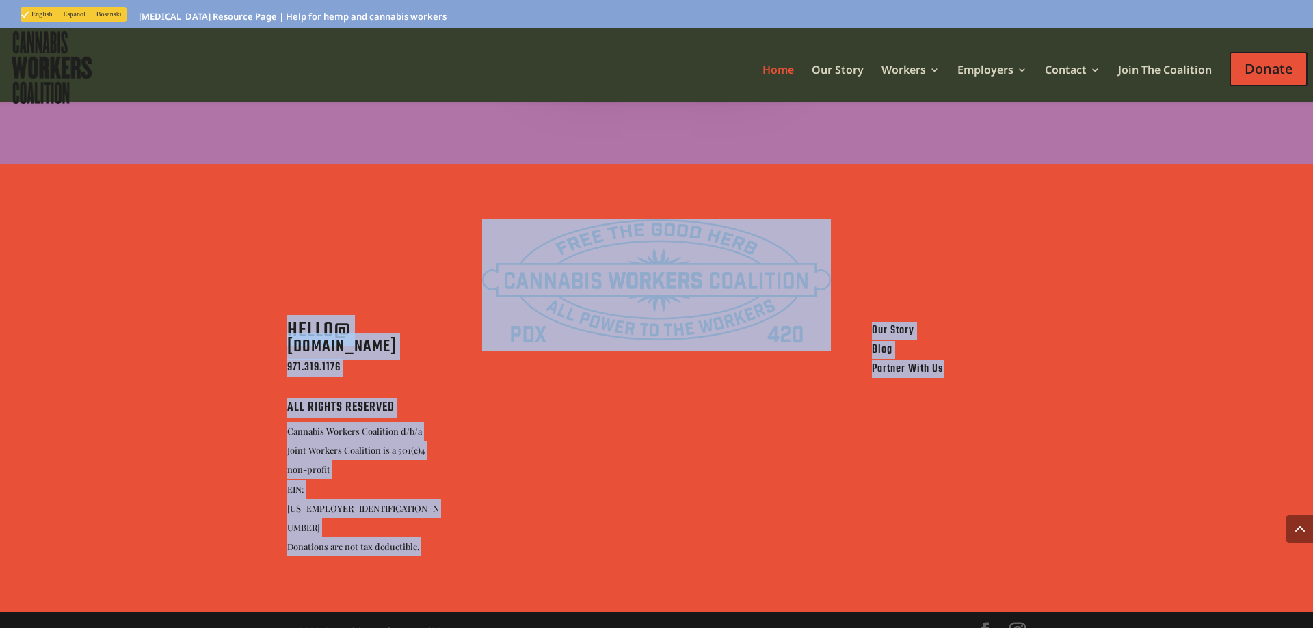
drag, startPoint x: 253, startPoint y: 349, endPoint x: 1107, endPoint y: 529, distance: 873.4
click at [1107, 529] on div "HELLO@ [DOMAIN_NAME] 971.319.1176 ALL RIGHTS RESERVED Cannabis Workers Coalitio…" at bounding box center [656, 388] width 1313 height 448
drag, startPoint x: 1094, startPoint y: 527, endPoint x: 68, endPoint y: 273, distance: 1057.6
click at [68, 273] on div "HELLO@ [DOMAIN_NAME] 971.319.1176 ALL RIGHTS RESERVED Cannabis Workers Coalitio…" at bounding box center [656, 388] width 1313 height 448
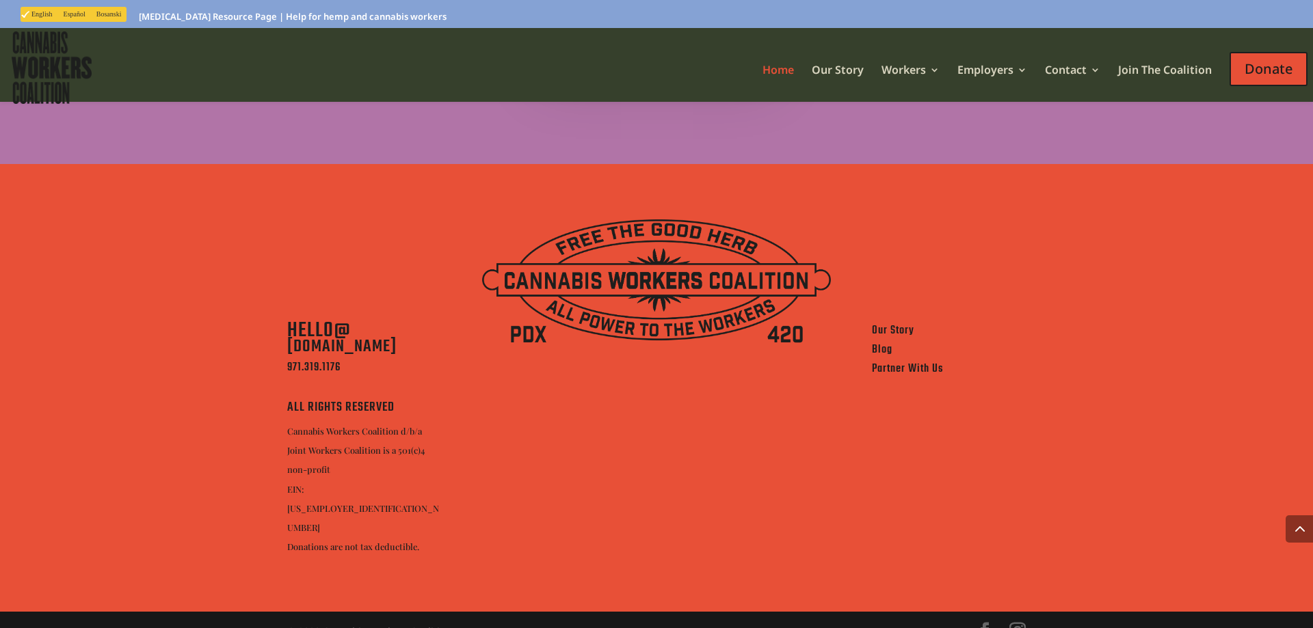
click at [68, 273] on div "HELLO@ [DOMAIN_NAME] 971.319.1176 ALL RIGHTS RESERVED Cannabis Workers Coalitio…" at bounding box center [656, 388] width 1313 height 448
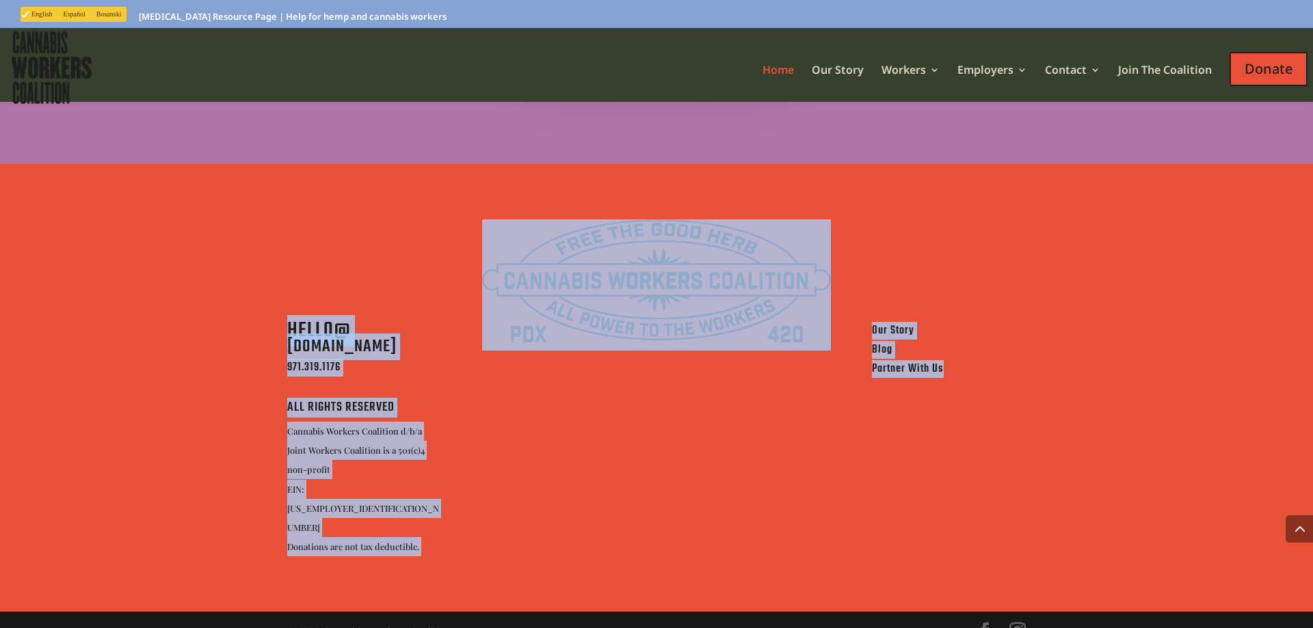
drag, startPoint x: 68, startPoint y: 273, endPoint x: 949, endPoint y: 549, distance: 923.2
click at [949, 549] on div "HELLO@ [DOMAIN_NAME] 971.319.1176 ALL RIGHTS RESERVED Cannabis Workers Coalitio…" at bounding box center [656, 388] width 1313 height 448
click at [923, 482] on div "Our Story Blog Partner With Us" at bounding box center [949, 441] width 154 height 232
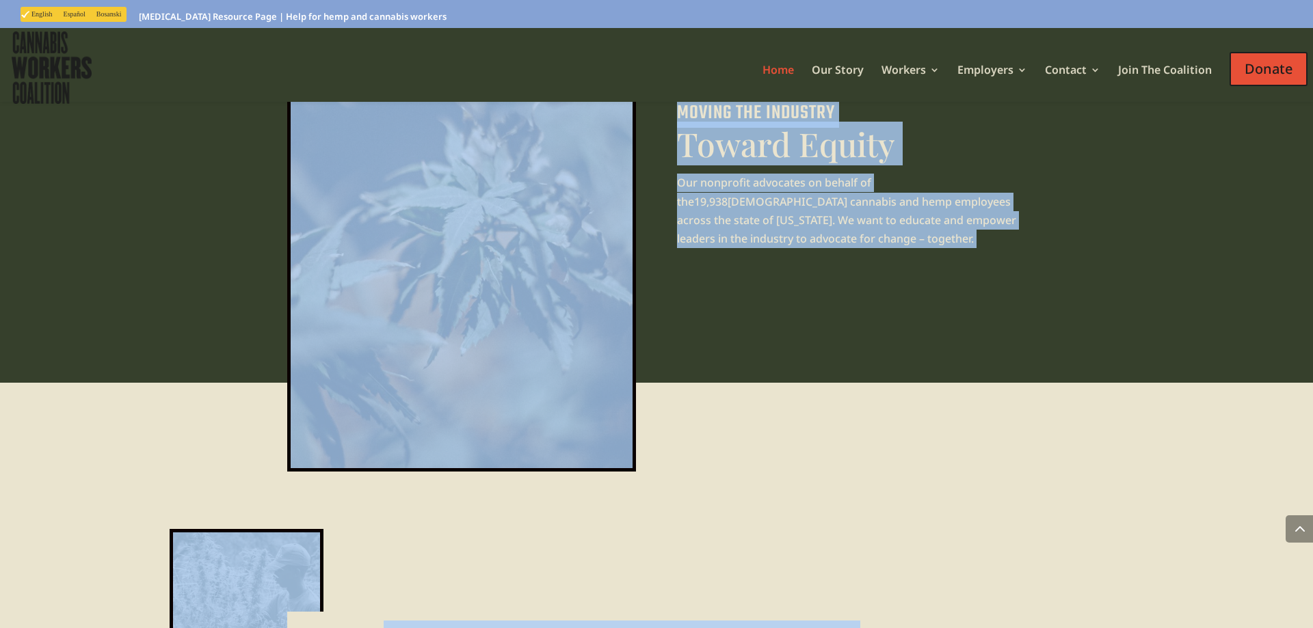
scroll to position [0, 0]
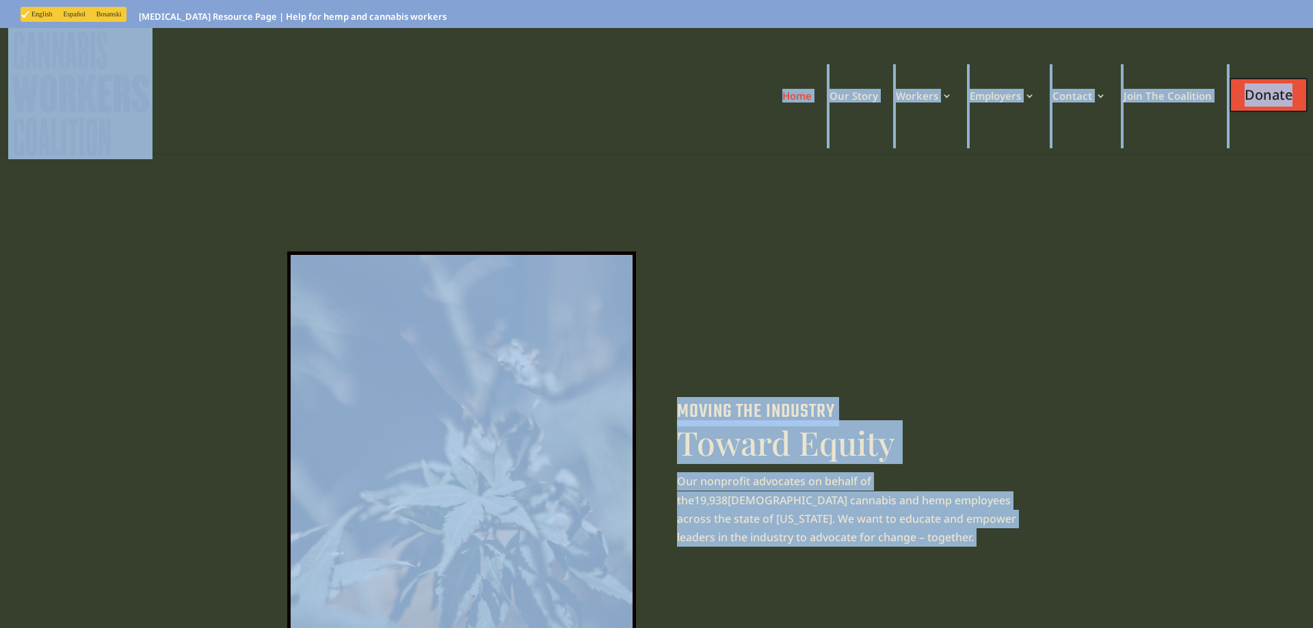
drag, startPoint x: 863, startPoint y: 518, endPoint x: 42, endPoint y: 81, distance: 930.0
click at [171, 212] on div "MOVING THE INDUSTRY Toward Equity Our nonprofit advocates on behalf of the 19,9…" at bounding box center [656, 489] width 1313 height 673
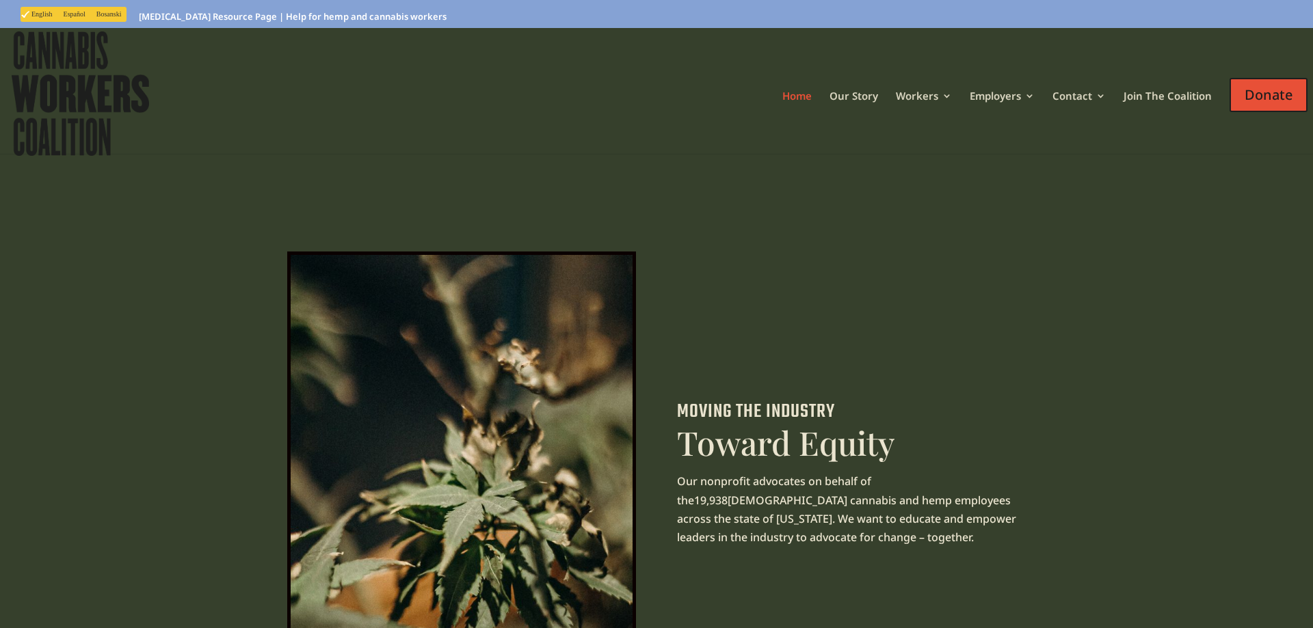
click at [171, 212] on div "MOVING THE INDUSTRY Toward Equity Our nonprofit advocates on behalf of the 19,9…" at bounding box center [656, 489] width 1313 height 673
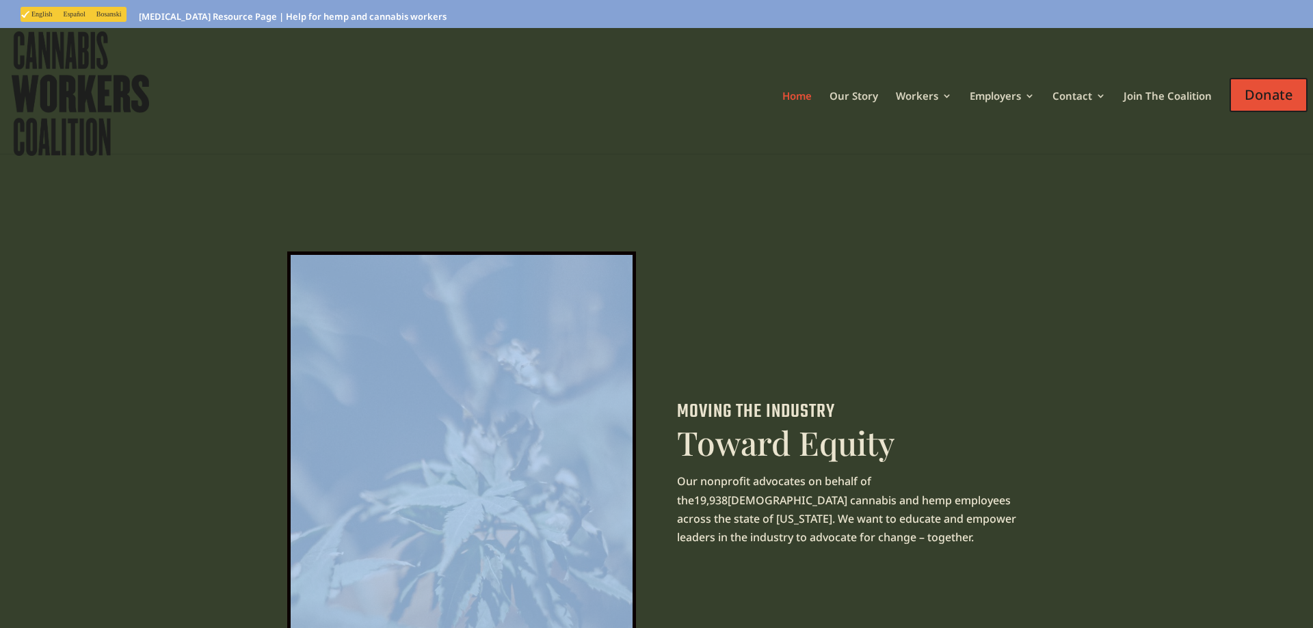
click at [171, 212] on div "MOVING THE INDUSTRY Toward Equity Our nonprofit advocates on behalf of the 19,9…" at bounding box center [656, 489] width 1313 height 673
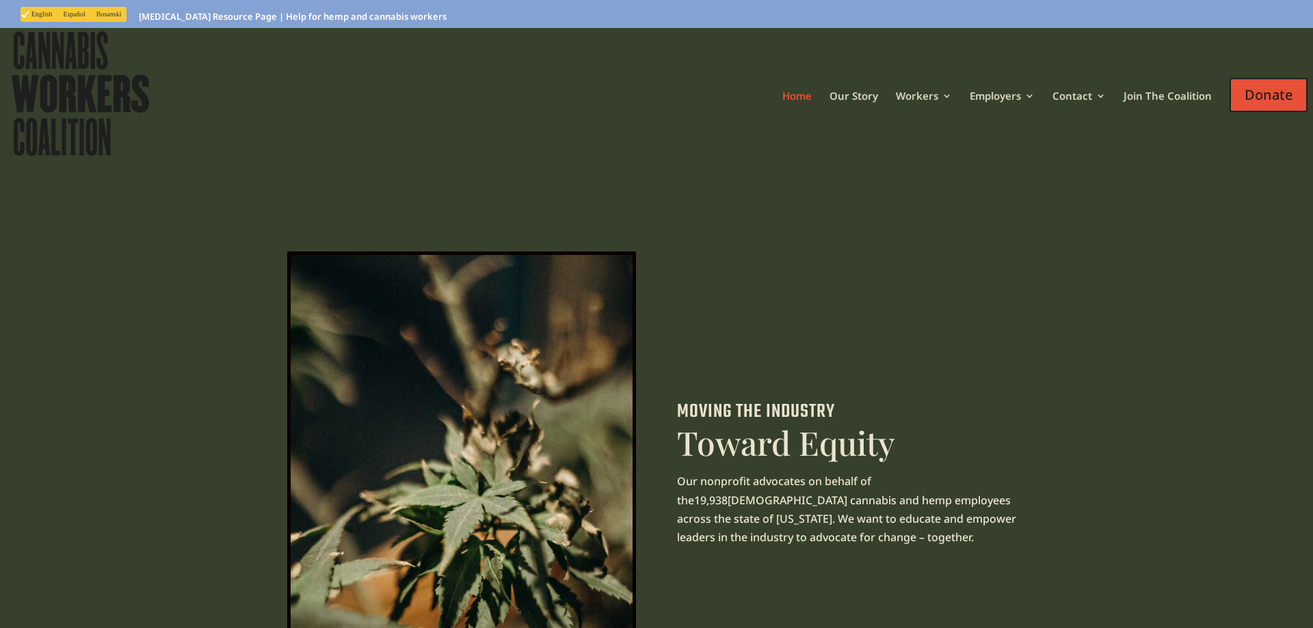
click at [976, 388] on div at bounding box center [851, 327] width 349 height 150
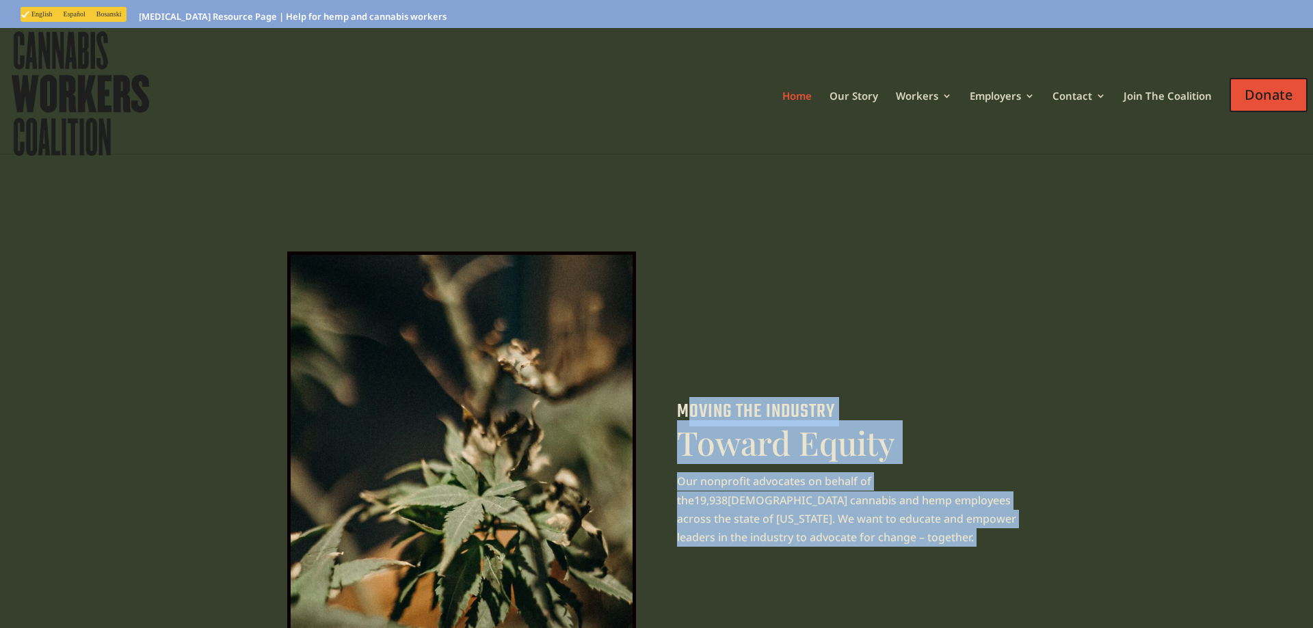
drag, startPoint x: 690, startPoint y: 415, endPoint x: 1103, endPoint y: 581, distance: 445.1
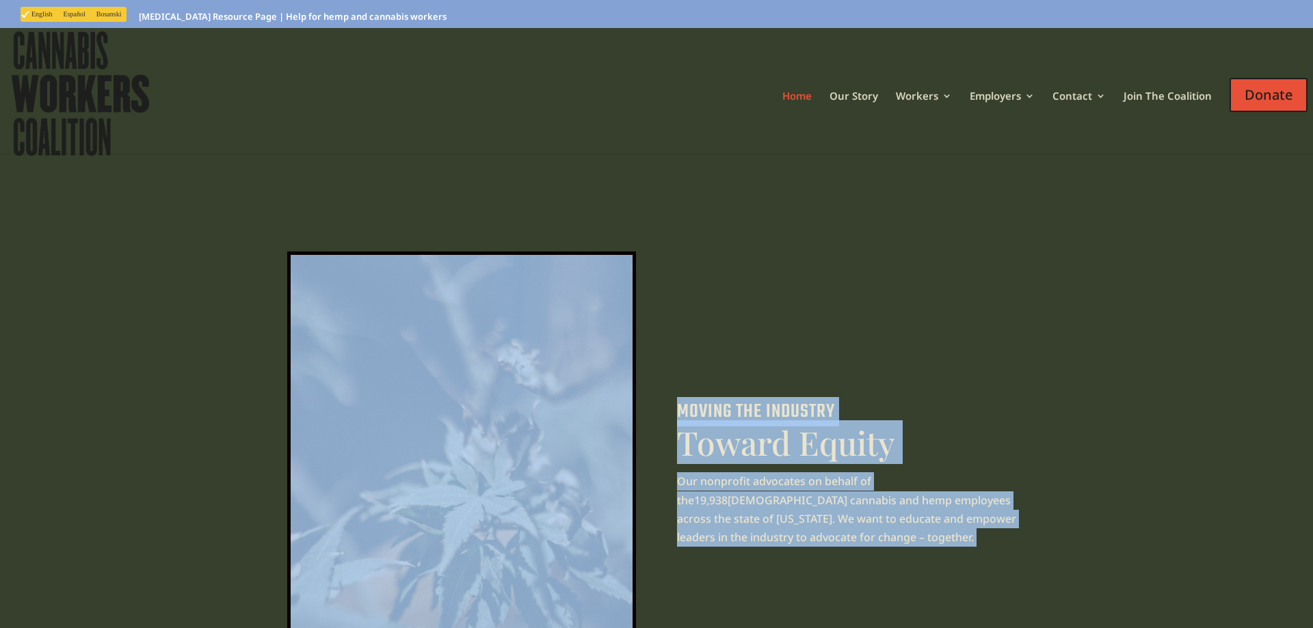
drag, startPoint x: 982, startPoint y: 508, endPoint x: 660, endPoint y: 351, distance: 358.0
click at [736, 373] on div at bounding box center [851, 327] width 349 height 150
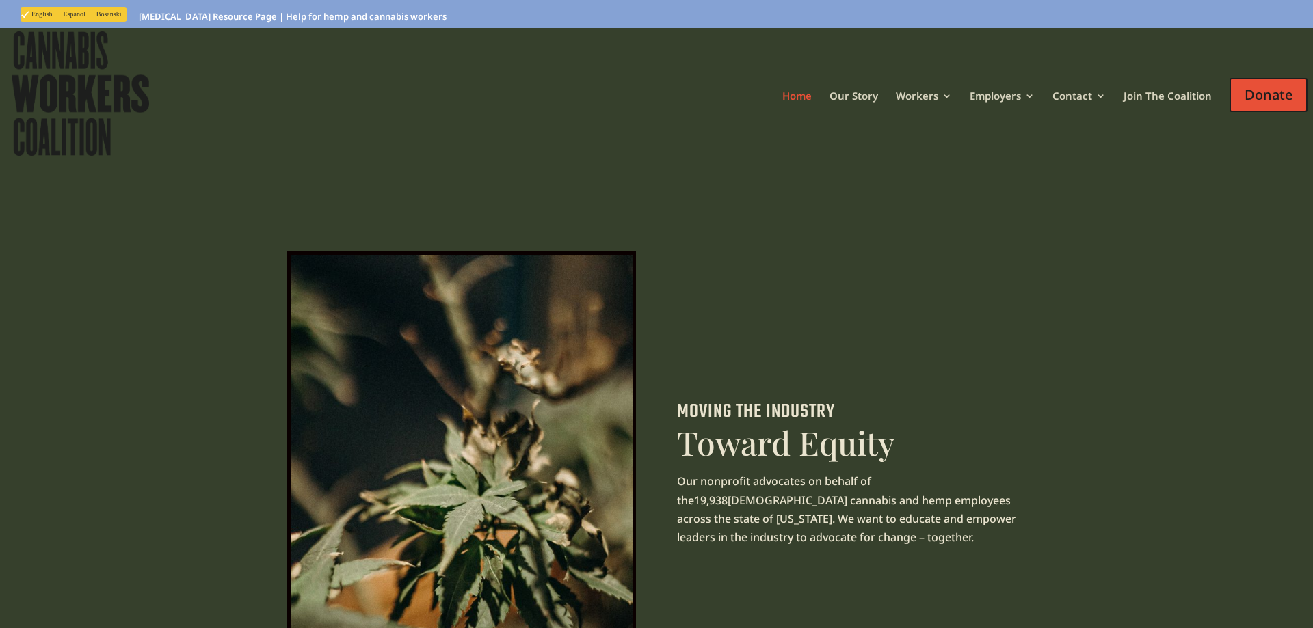
click at [222, 208] on div "MOVING THE INDUSTRY Toward Equity Our nonprofit advocates on behalf of the 19,9…" at bounding box center [656, 489] width 1313 height 673
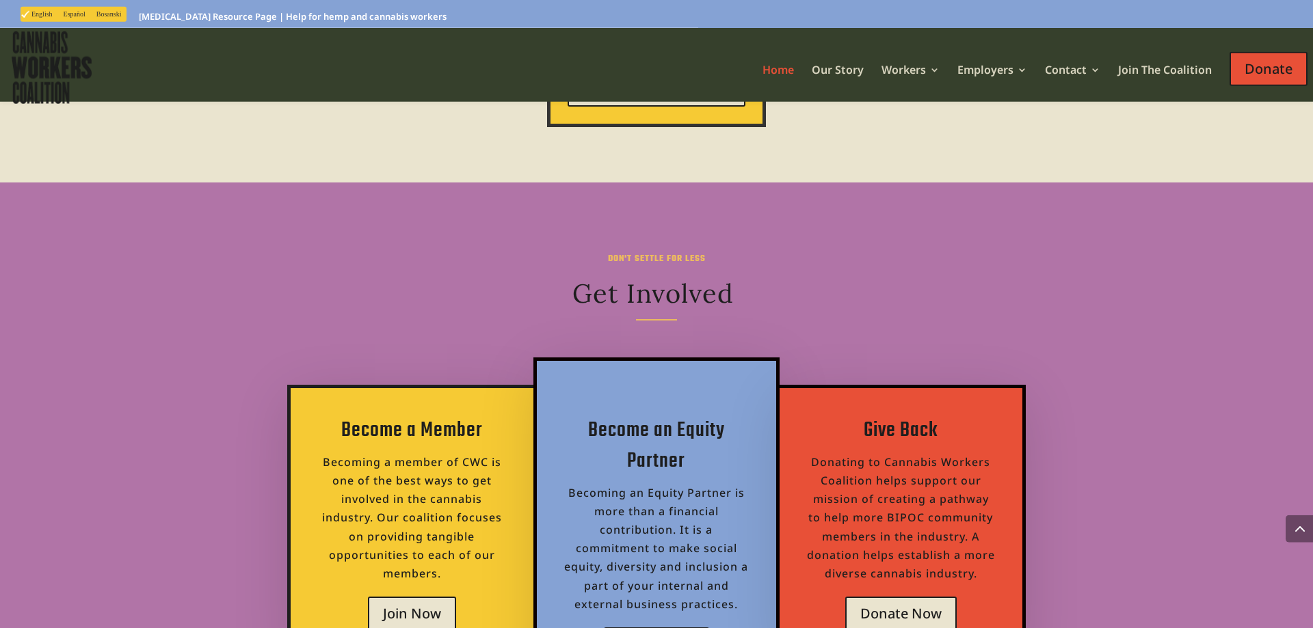
scroll to position [5098, 0]
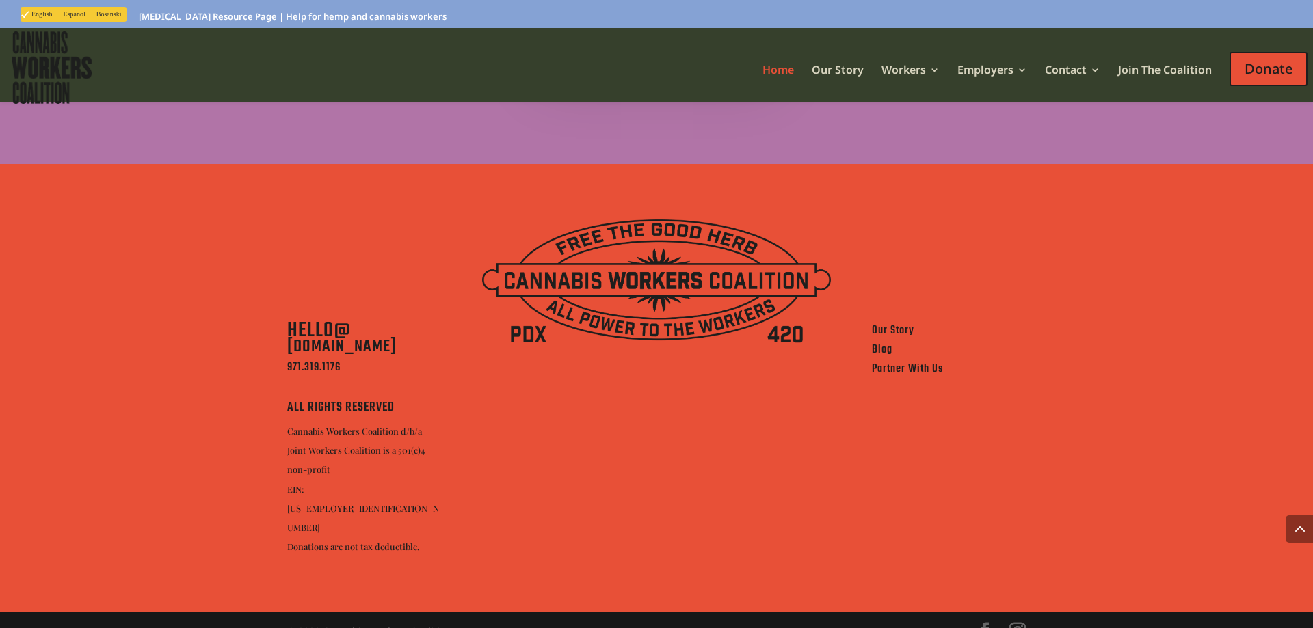
drag, startPoint x: 268, startPoint y: 316, endPoint x: 295, endPoint y: 463, distance: 149.5
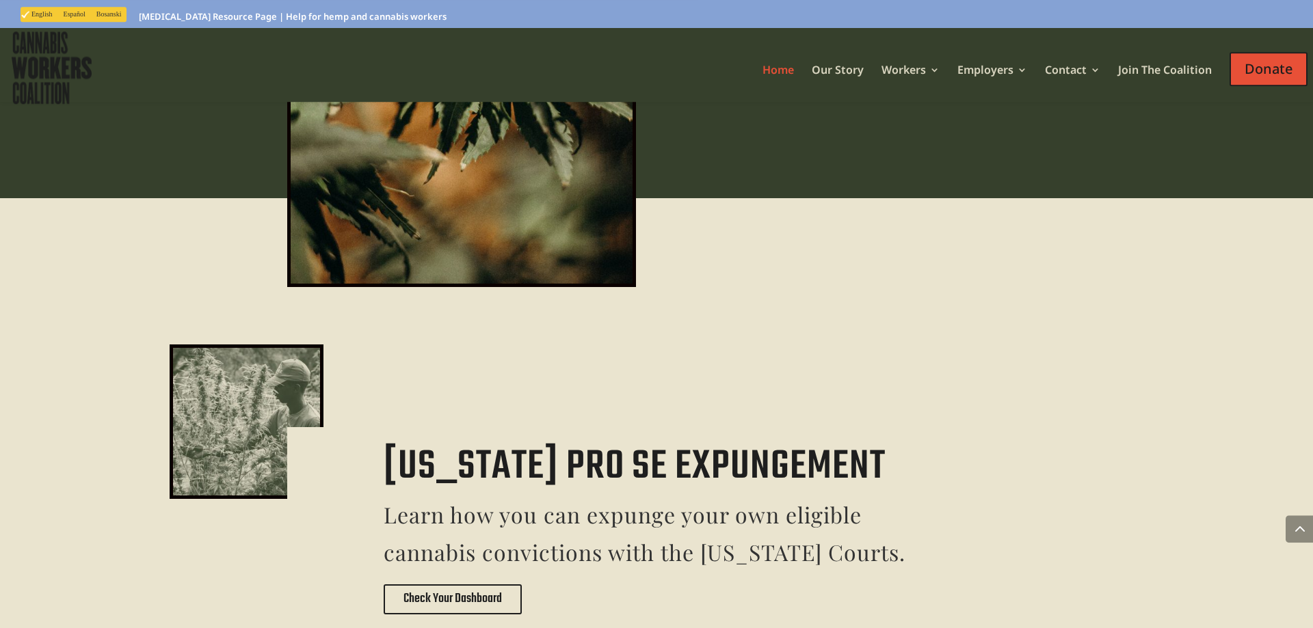
scroll to position [0, 0]
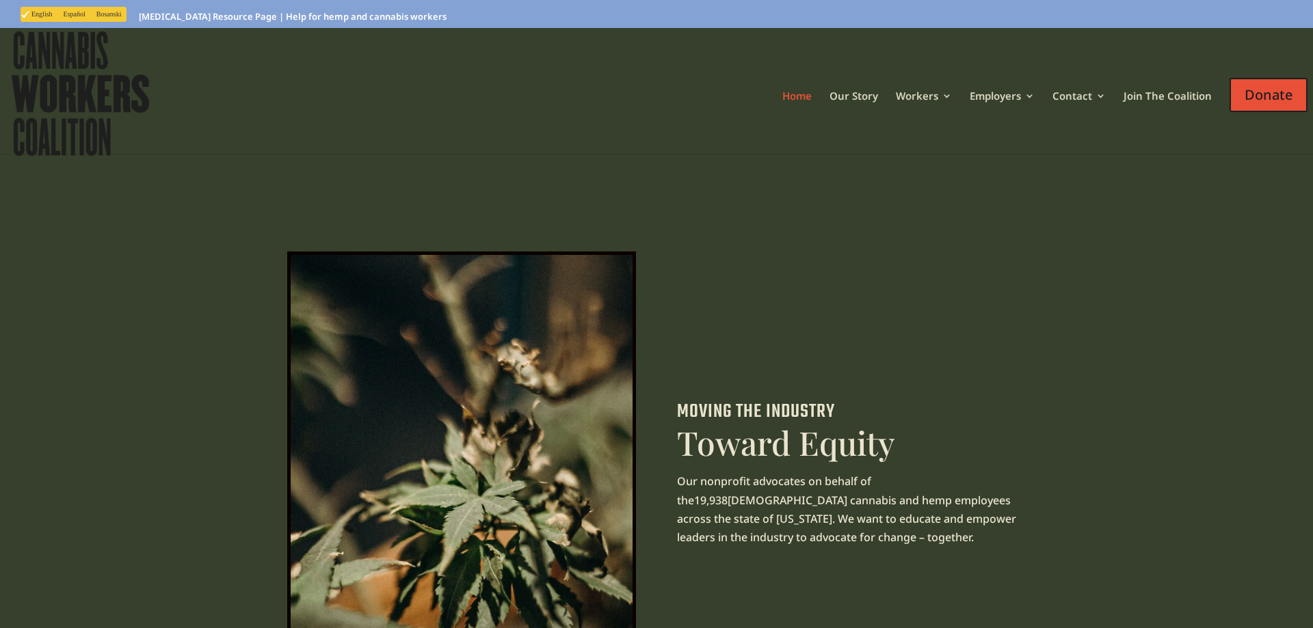
drag, startPoint x: 762, startPoint y: 431, endPoint x: 540, endPoint y: 116, distance: 384.6
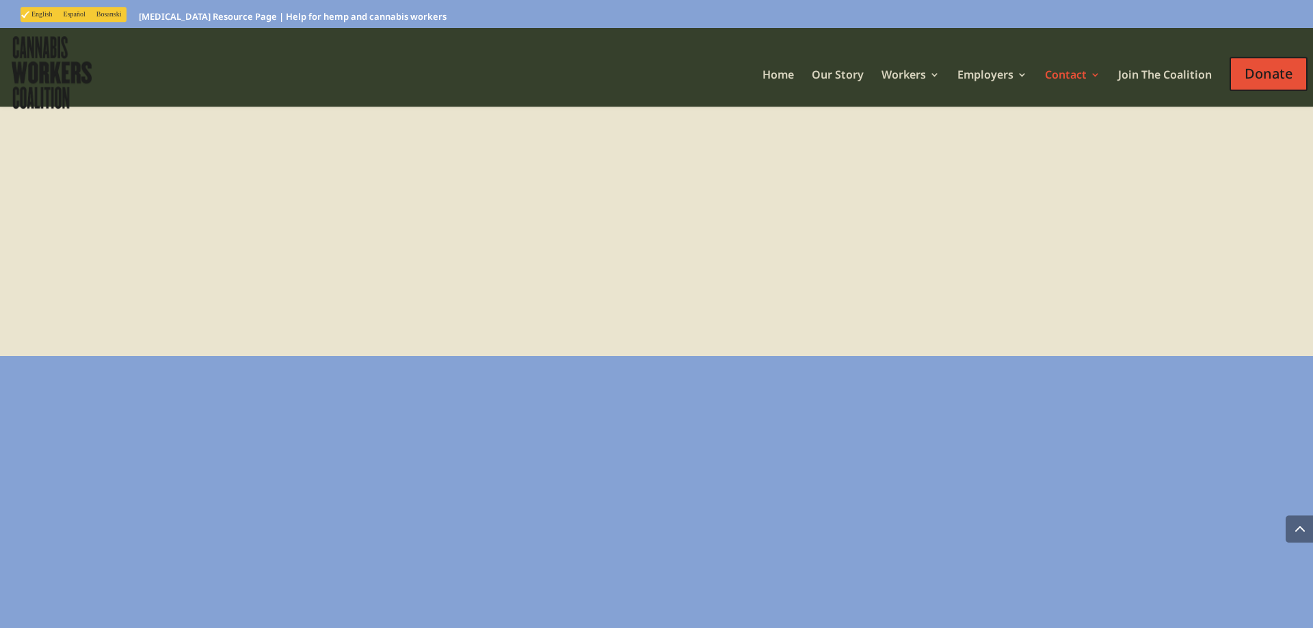
scroll to position [1848, 0]
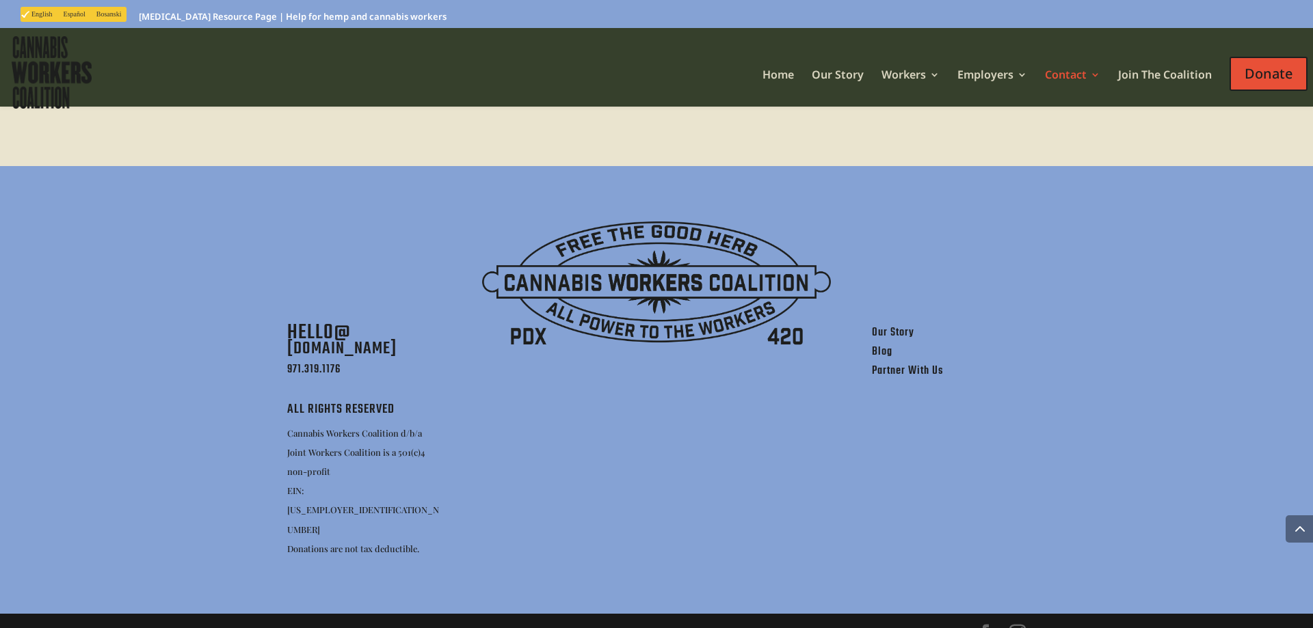
drag, startPoint x: 738, startPoint y: 393, endPoint x: 772, endPoint y: 590, distance: 199.8
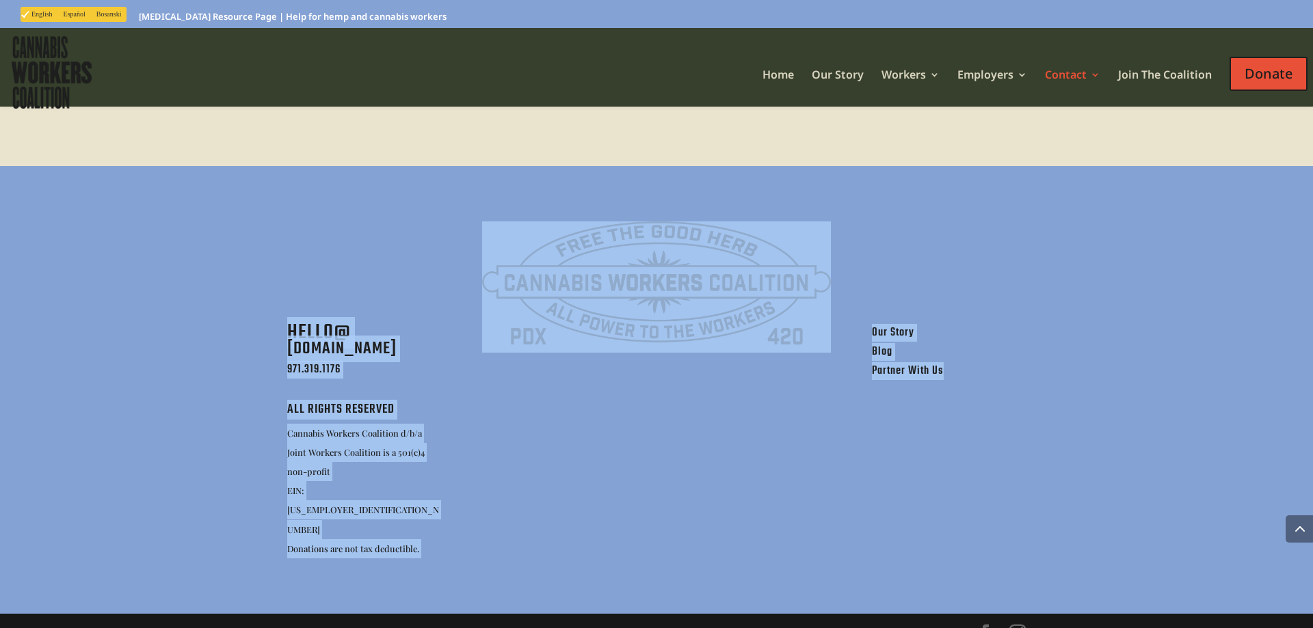
drag, startPoint x: 583, startPoint y: 422, endPoint x: 723, endPoint y: 461, distance: 144.8
click at [1034, 588] on div "HELLO@ [DOMAIN_NAME] 971.319.1176 ALL RIGHTS RESERVED Cannabis Workers Coalitio…" at bounding box center [656, 390] width 1313 height 448
click at [713, 459] on div at bounding box center [656, 443] width 349 height 232
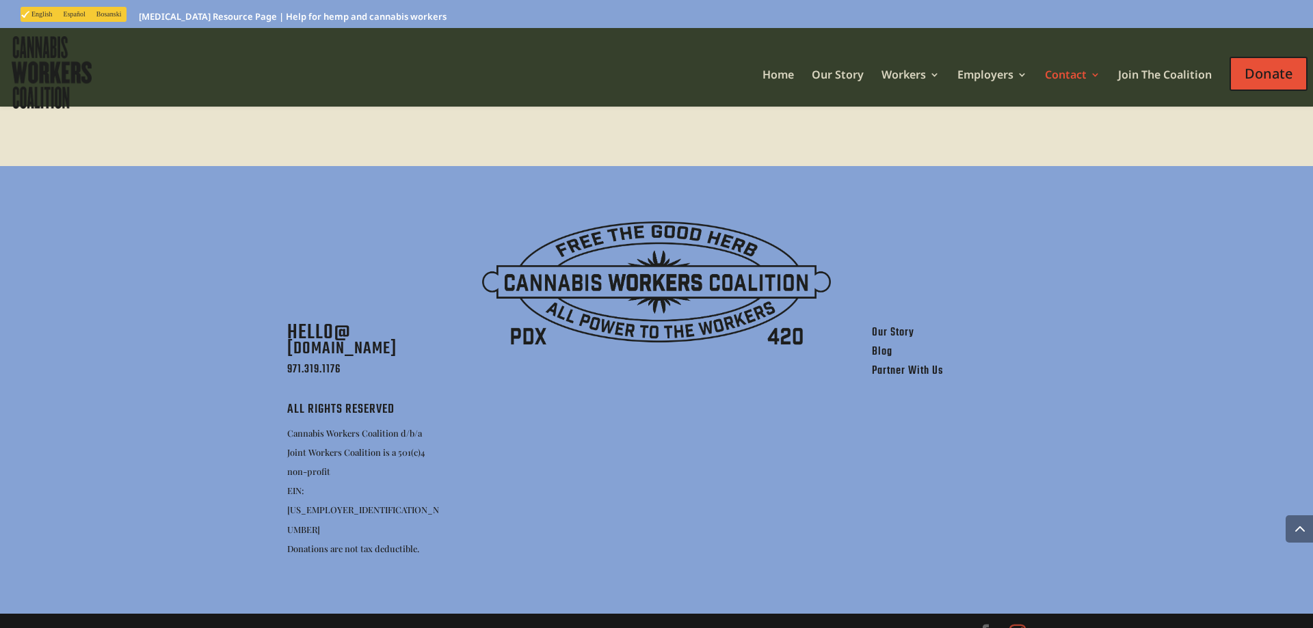
click at [1019, 624] on link "Instagram" at bounding box center [1017, 633] width 16 height 18
